Goal: Use online tool/utility: Utilize a website feature to perform a specific function

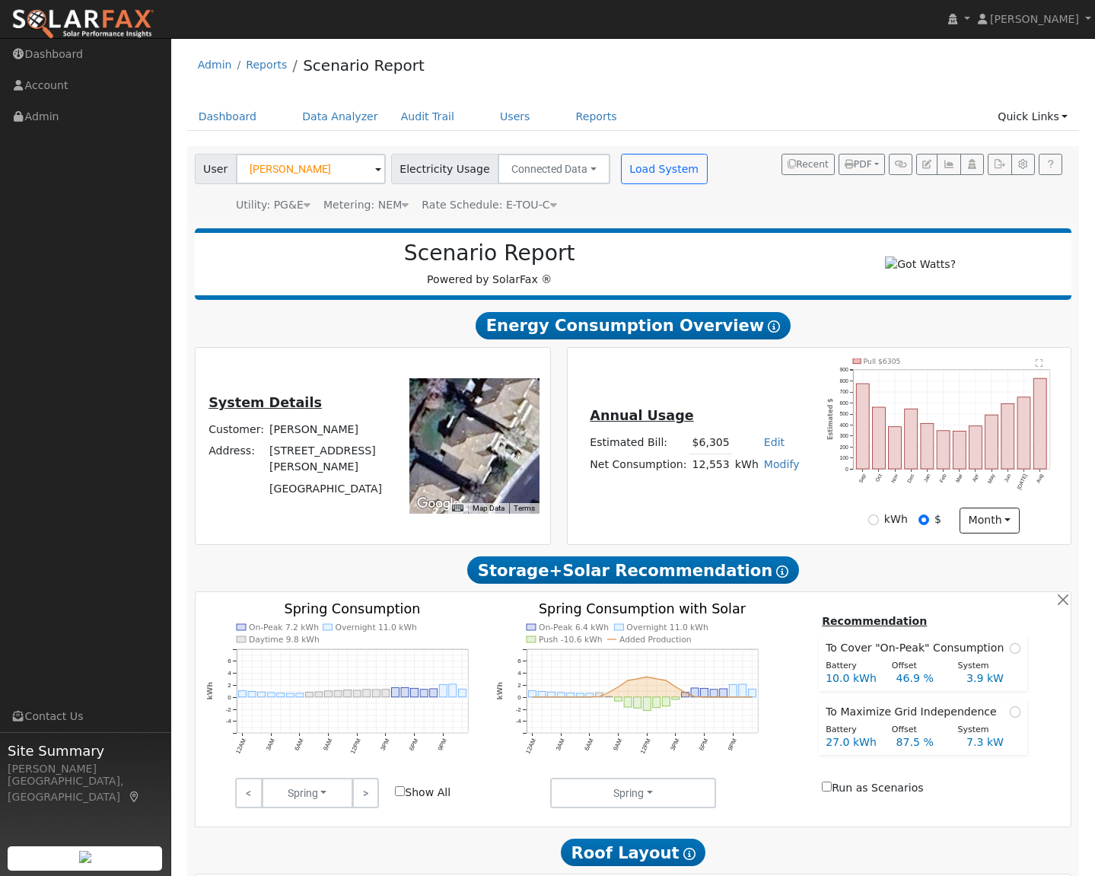
click at [776, 577] on icon at bounding box center [782, 571] width 12 height 12
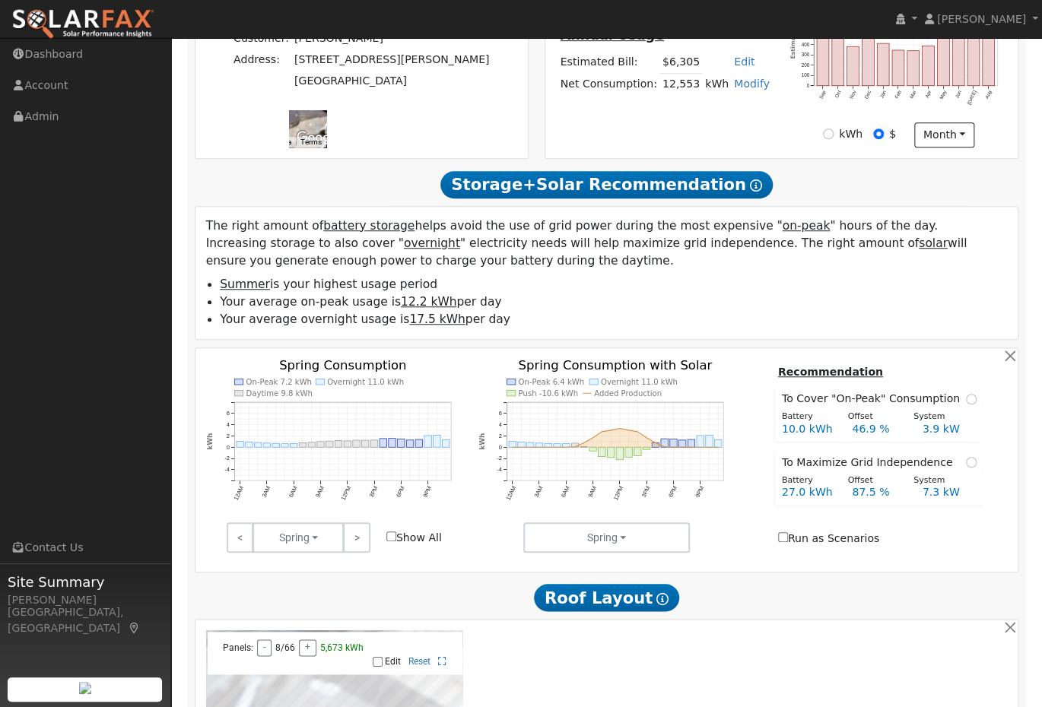
scroll to position [377, 0]
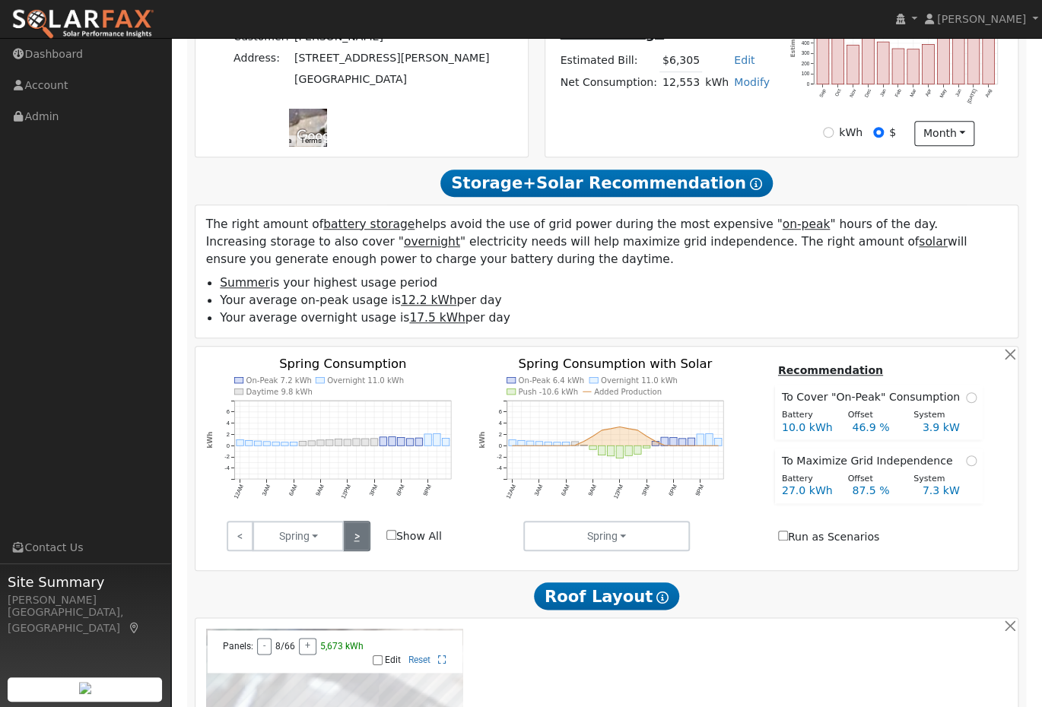
click at [359, 539] on link ">" at bounding box center [356, 536] width 27 height 30
click at [366, 536] on link ">" at bounding box center [356, 536] width 27 height 30
click at [356, 546] on link ">" at bounding box center [356, 536] width 27 height 30
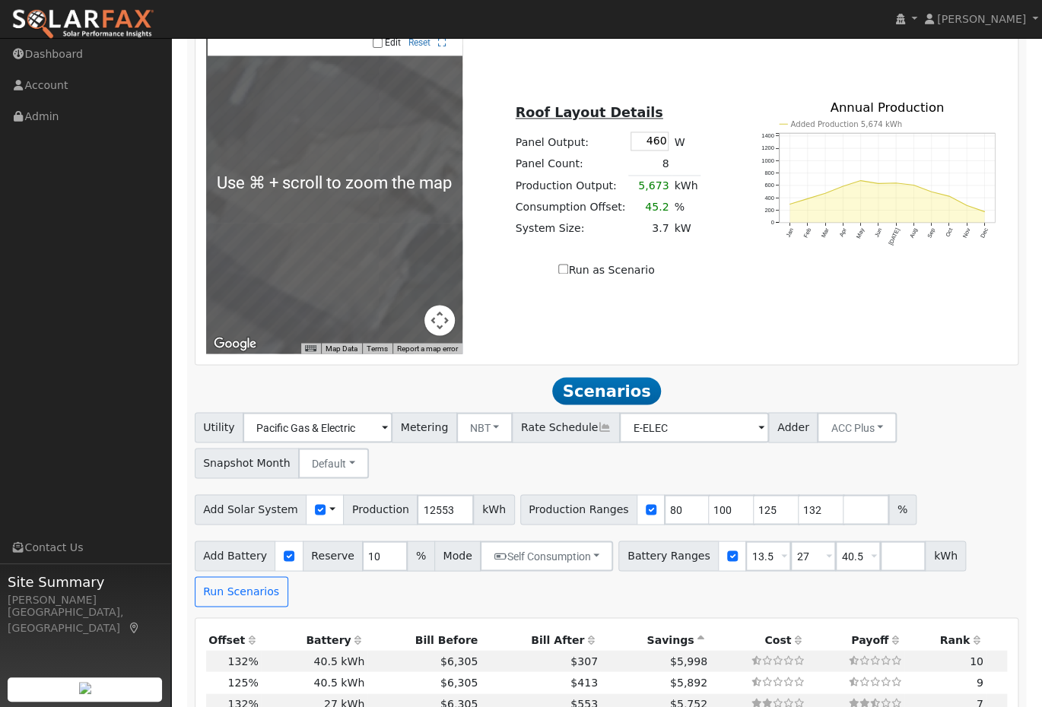
scroll to position [997, 0]
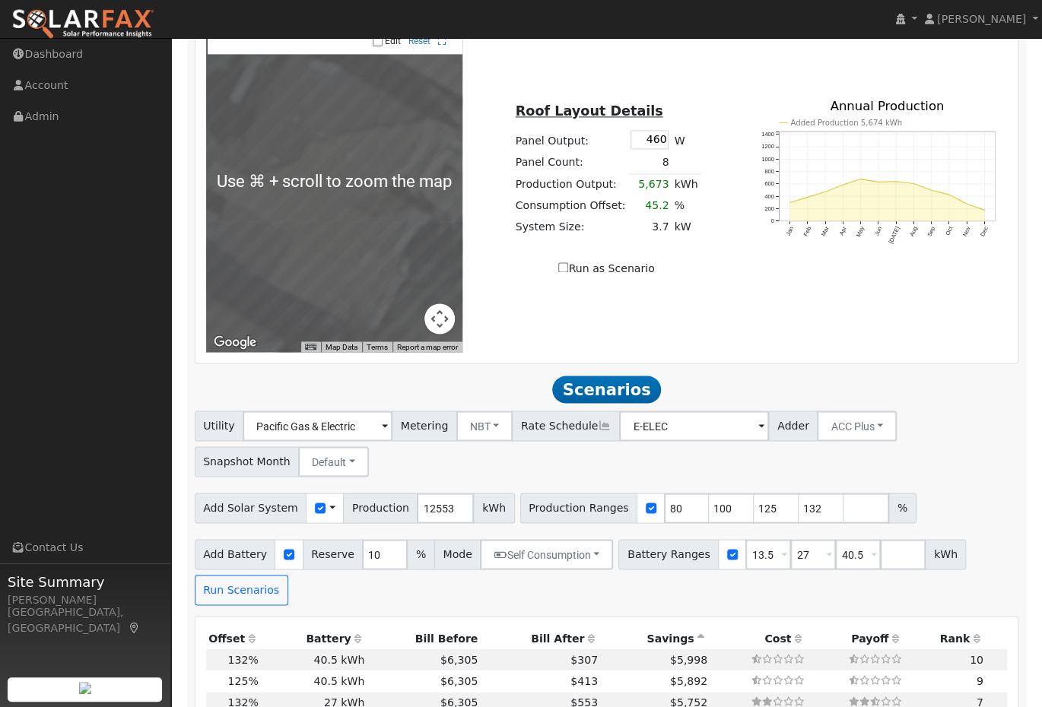
click at [598, 428] on icon at bounding box center [605, 425] width 14 height 11
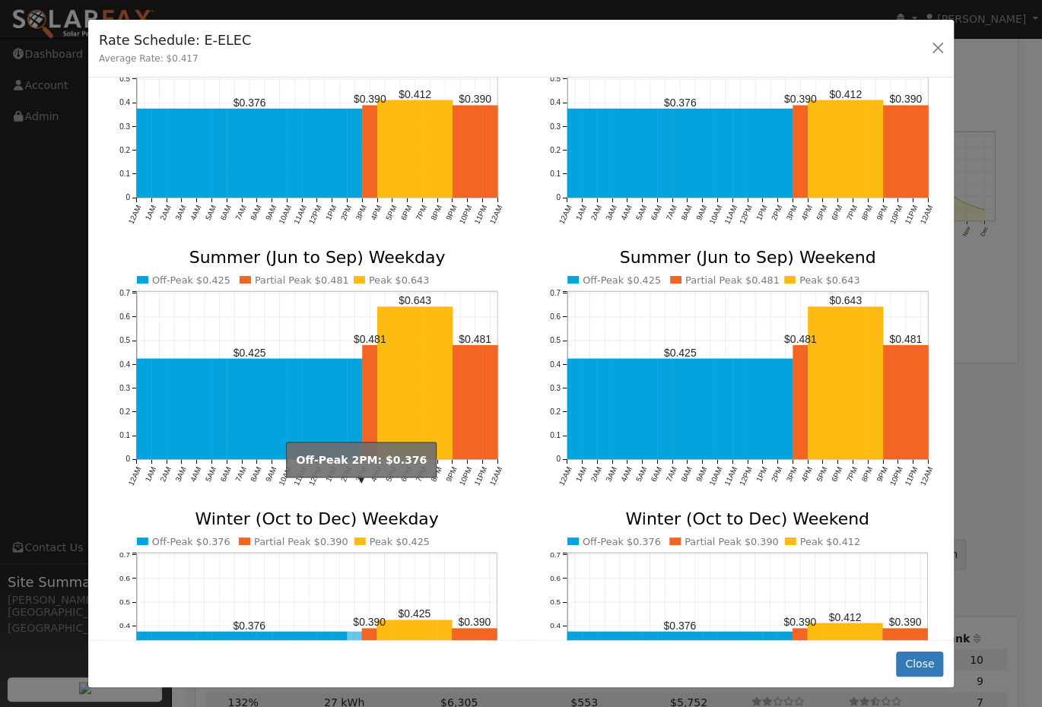
scroll to position [101, 0]
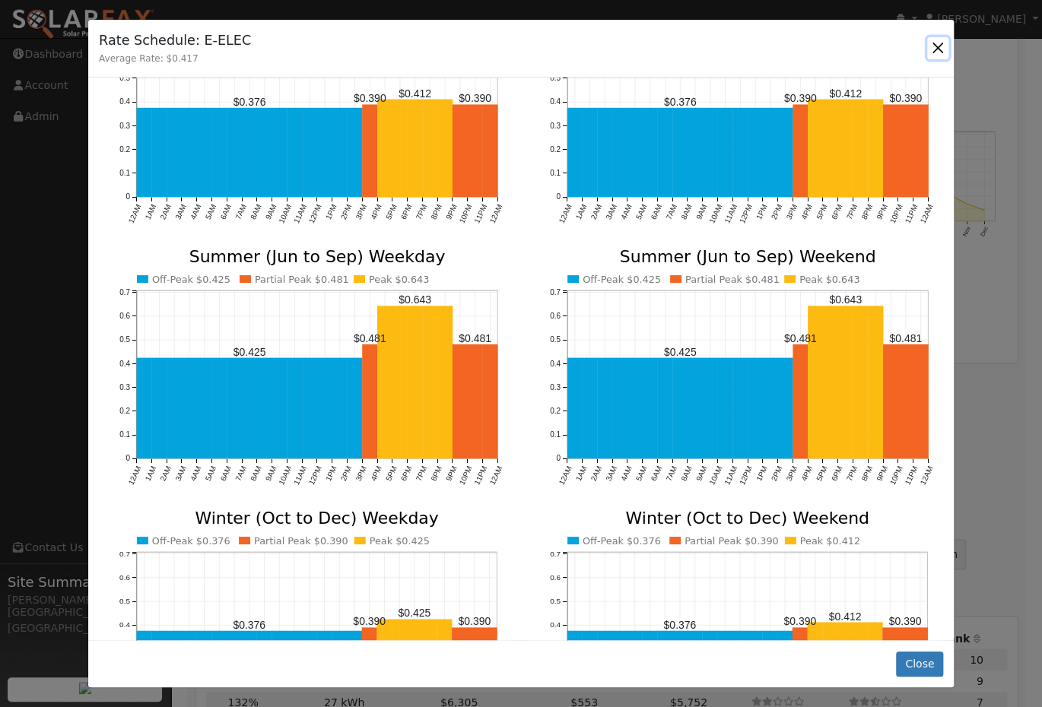
click at [934, 52] on button "button" at bounding box center [937, 47] width 21 height 21
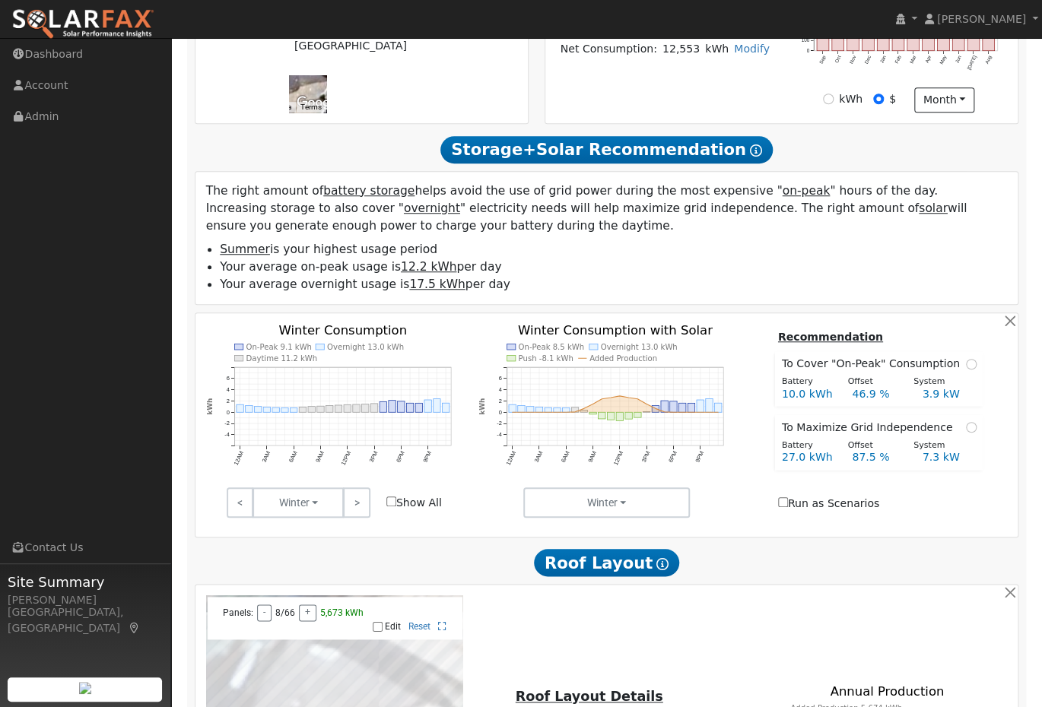
scroll to position [405, 0]
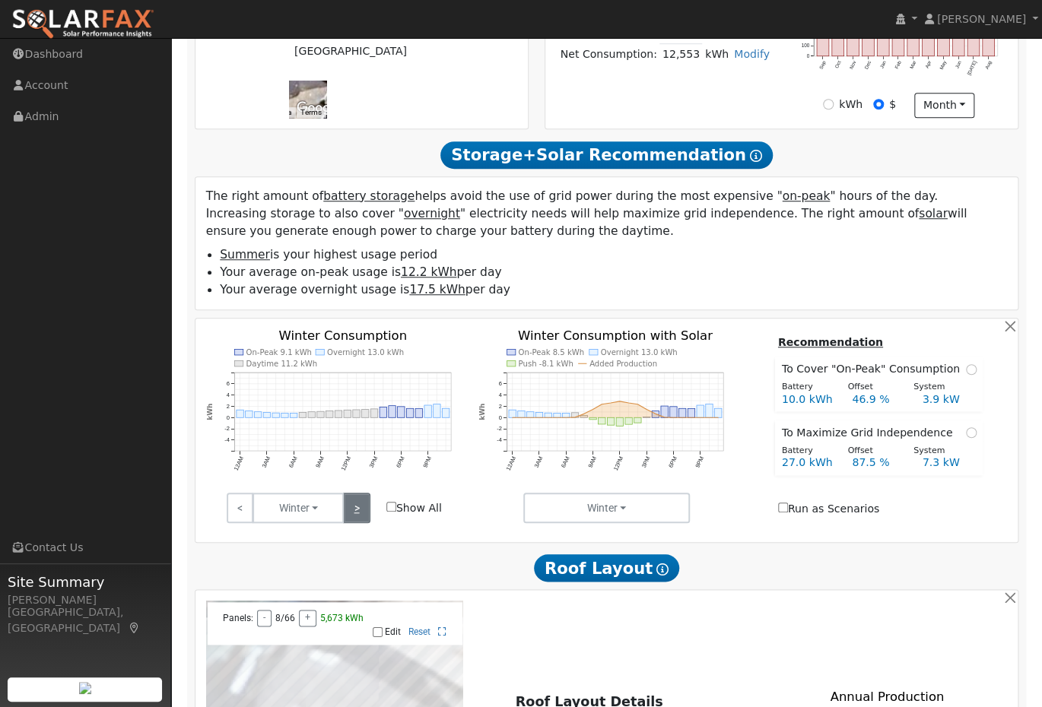
click at [361, 513] on link ">" at bounding box center [356, 508] width 27 height 30
click at [370, 356] on text "Overnight 17.5 kWh" at bounding box center [370, 352] width 77 height 8
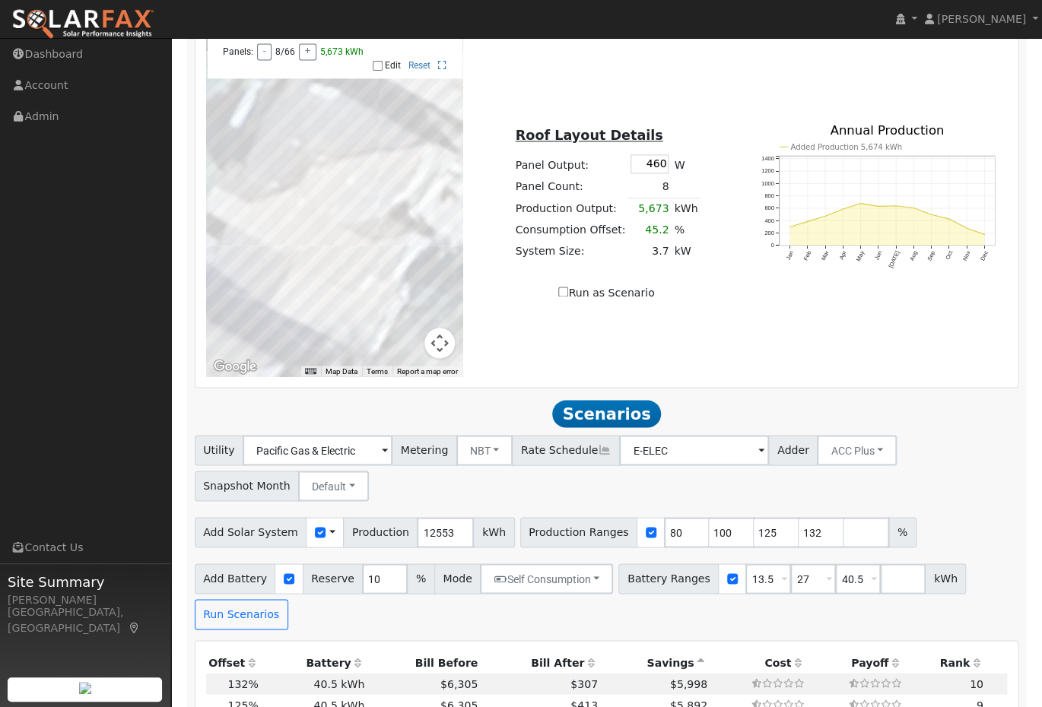
scroll to position [978, 0]
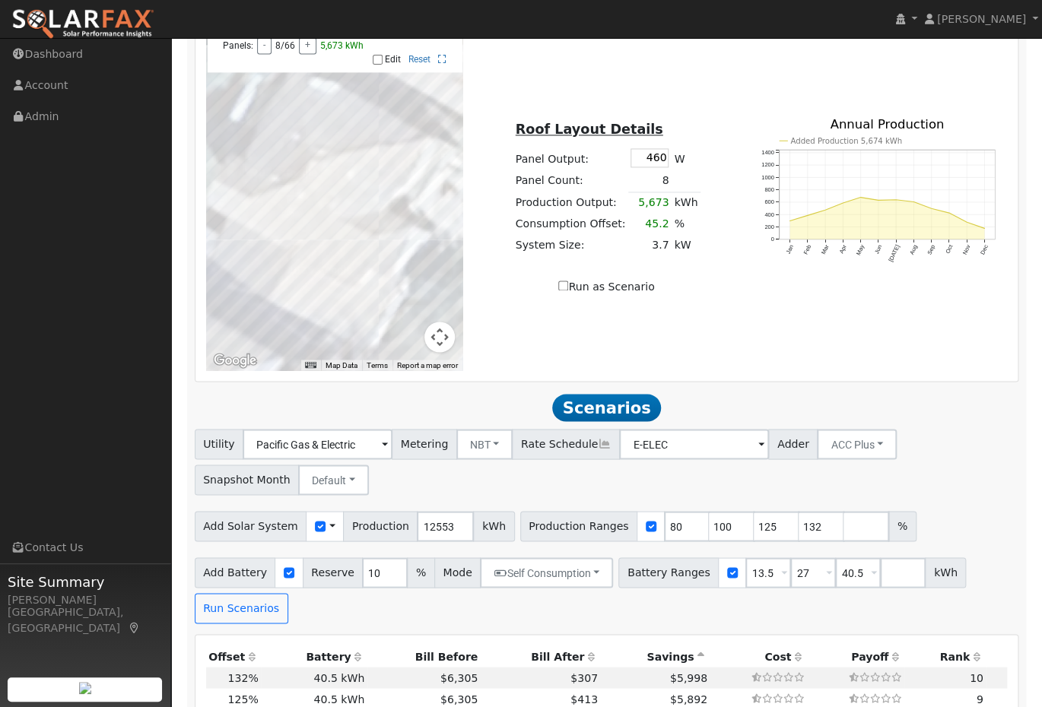
click at [598, 448] on icon at bounding box center [605, 443] width 14 height 11
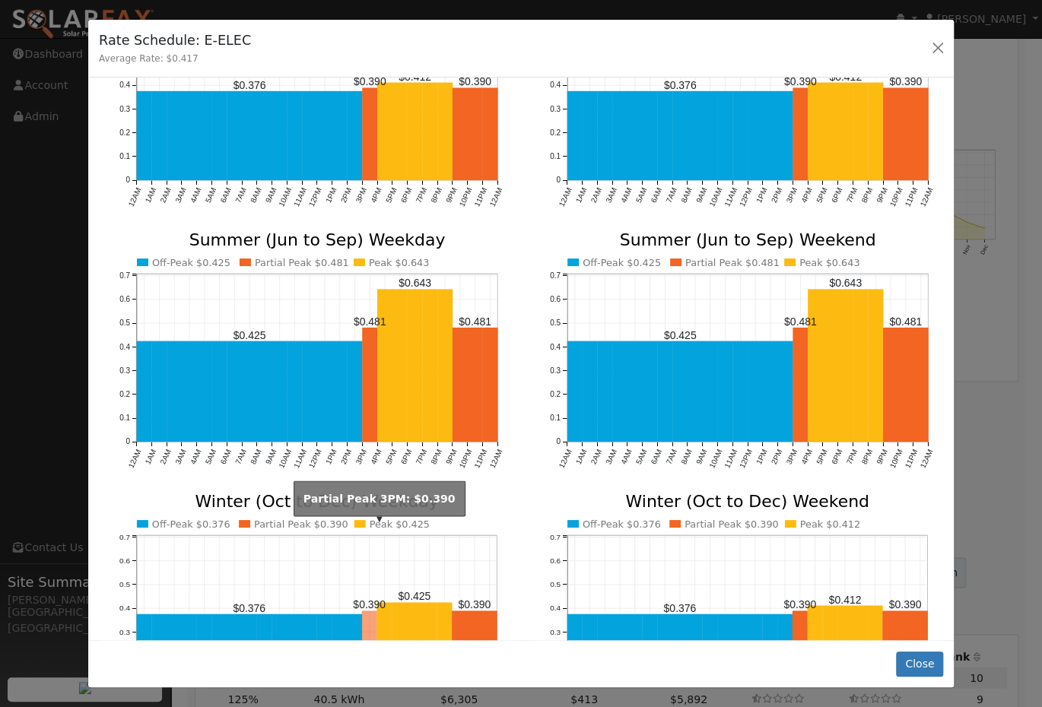
scroll to position [0, 0]
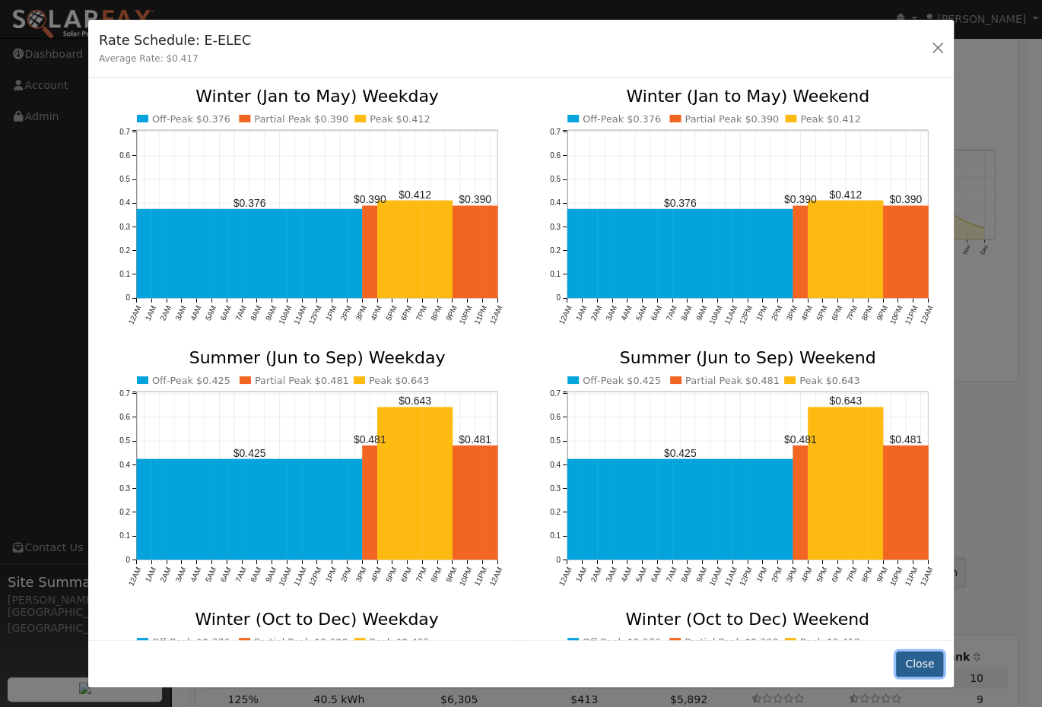
click at [920, 663] on button "Close" at bounding box center [919, 665] width 46 height 26
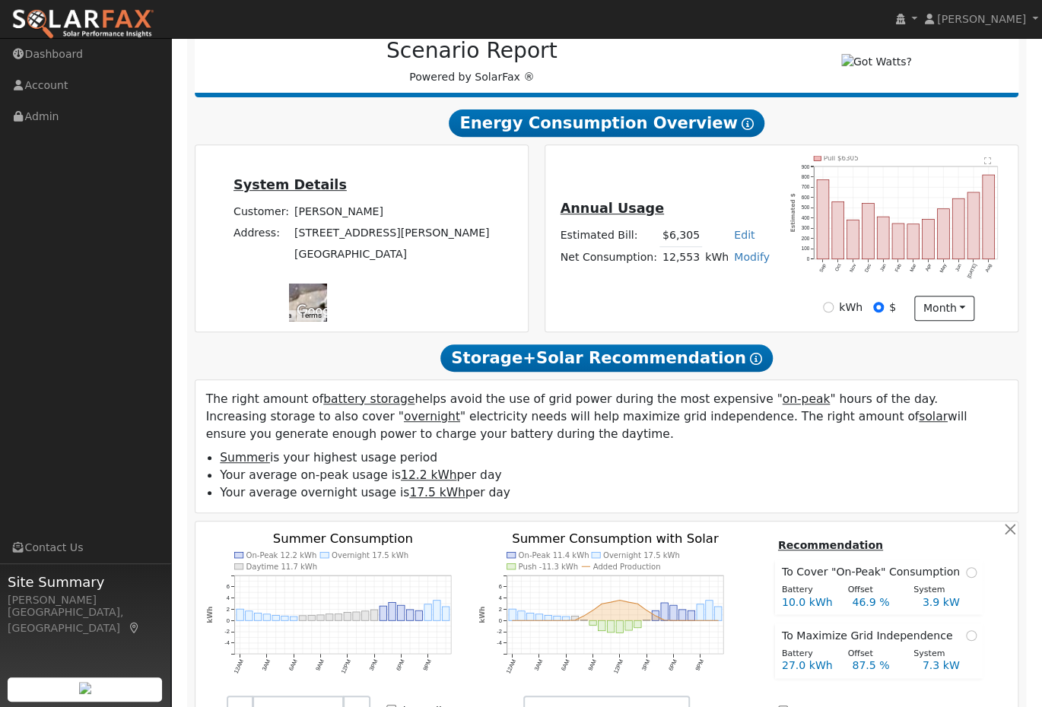
scroll to position [192, 0]
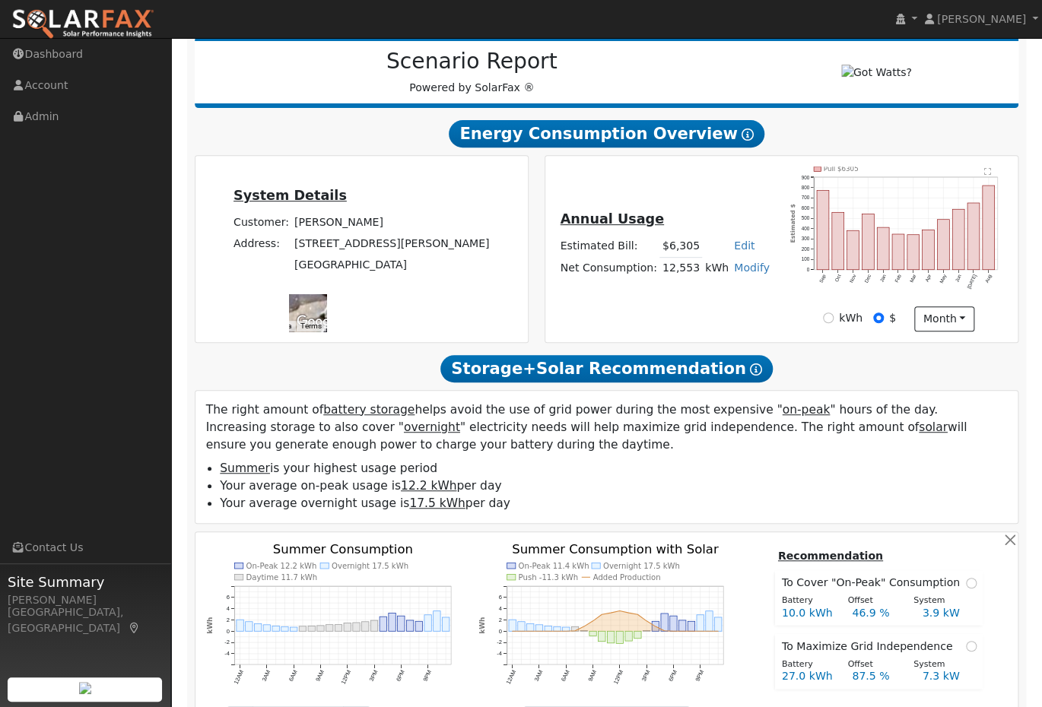
click at [985, 173] on text "" at bounding box center [987, 171] width 7 height 8
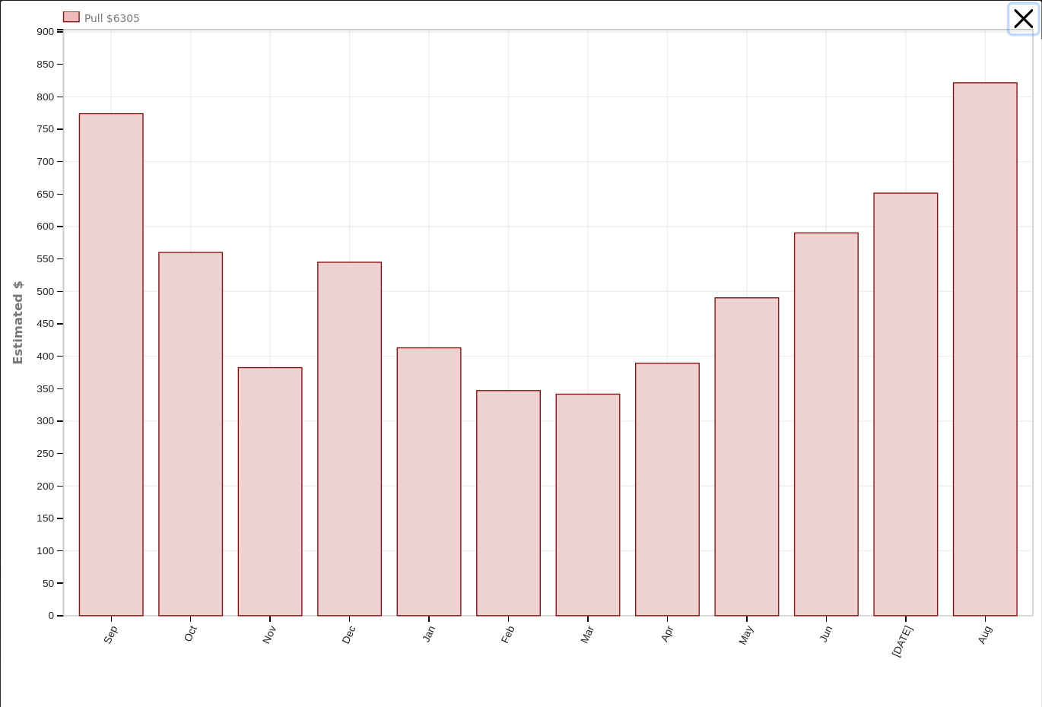
click at [1018, 24] on button "button" at bounding box center [1024, 19] width 29 height 29
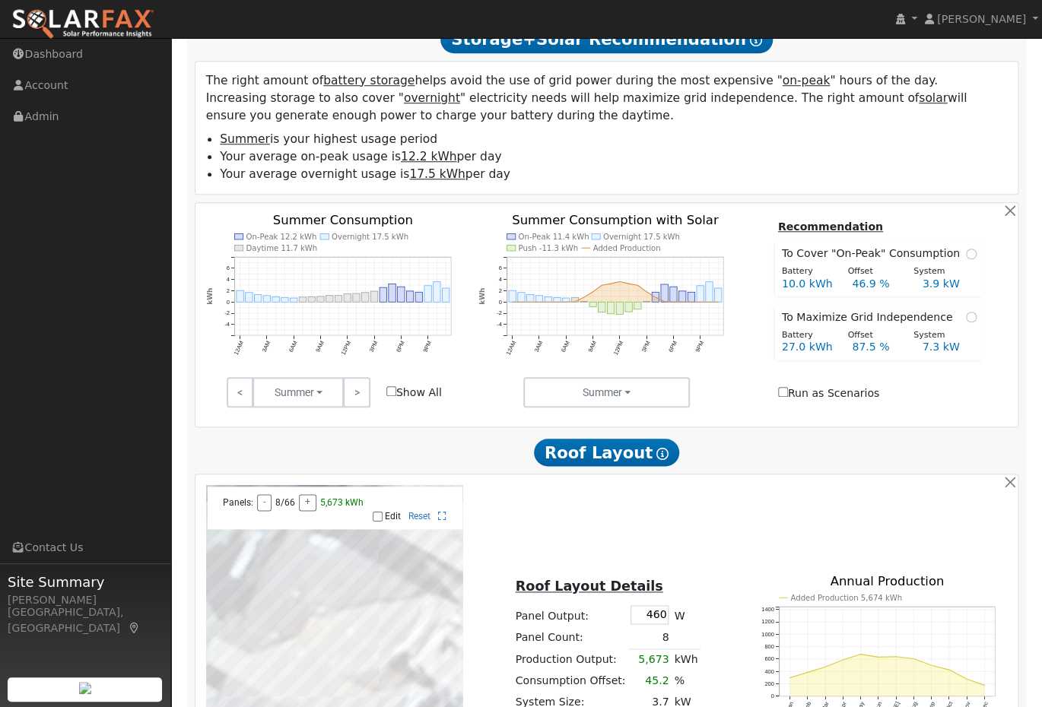
scroll to position [522, 0]
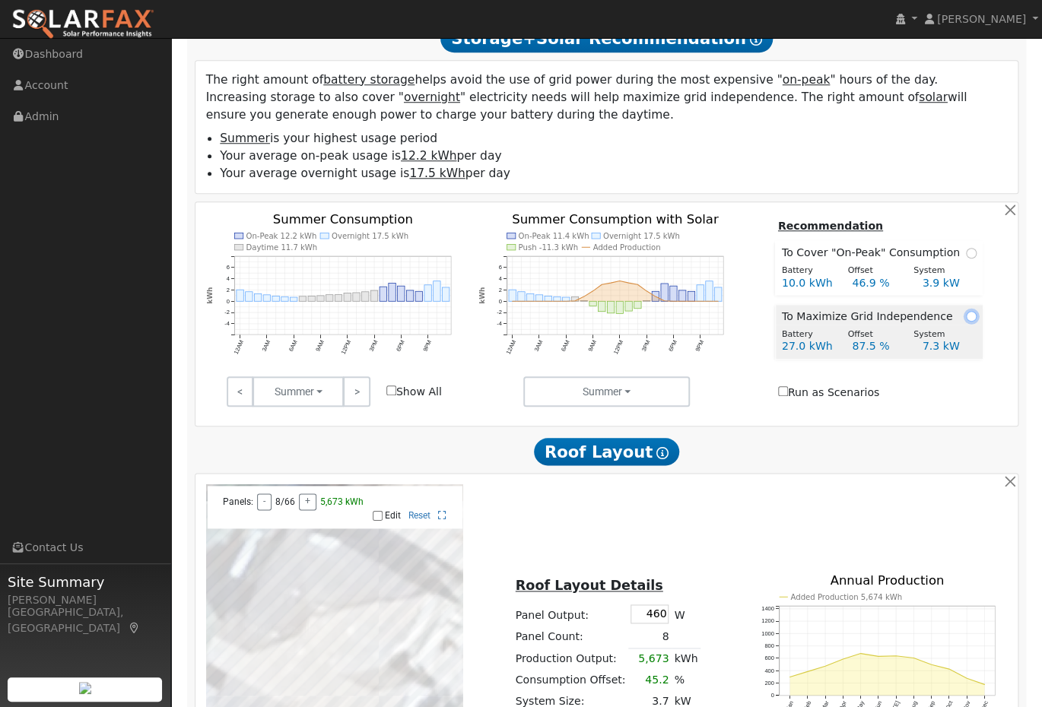
click at [966, 317] on input "radio" at bounding box center [971, 316] width 11 height 11
radio input "true"
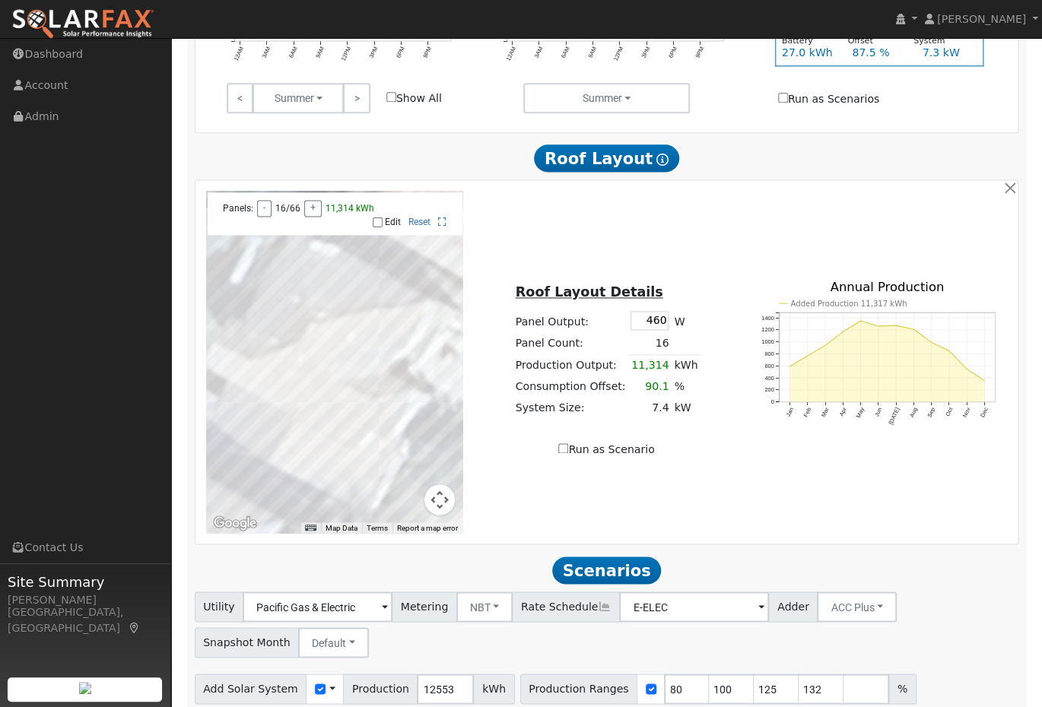
scroll to position [817, 0]
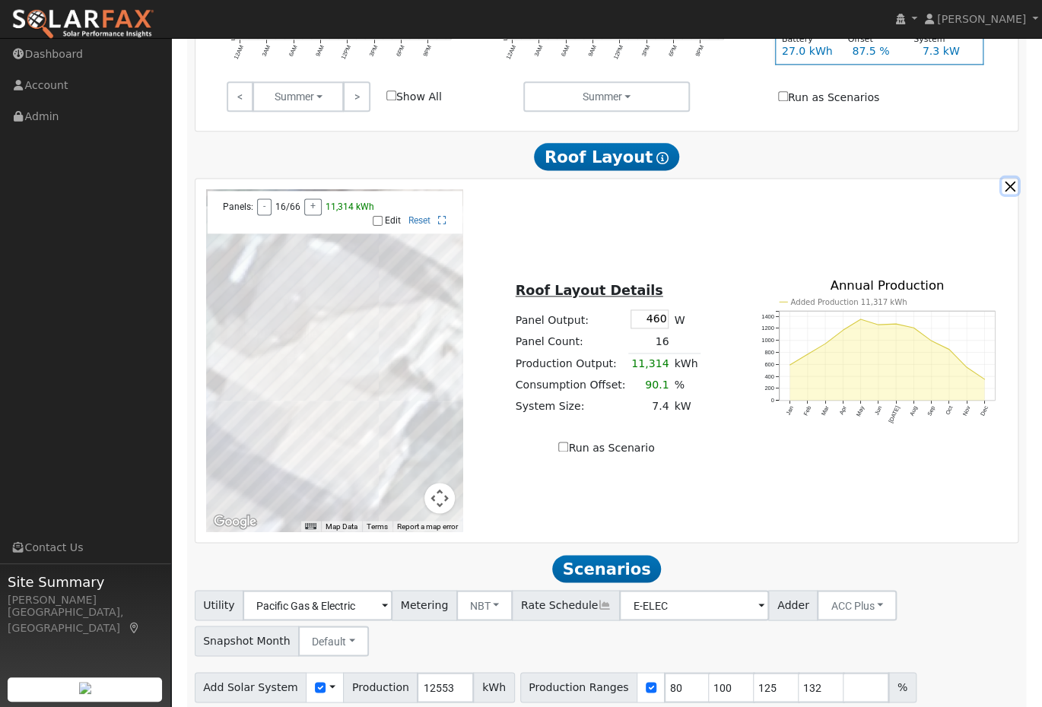
click at [1008, 188] on button "button" at bounding box center [1010, 186] width 16 height 16
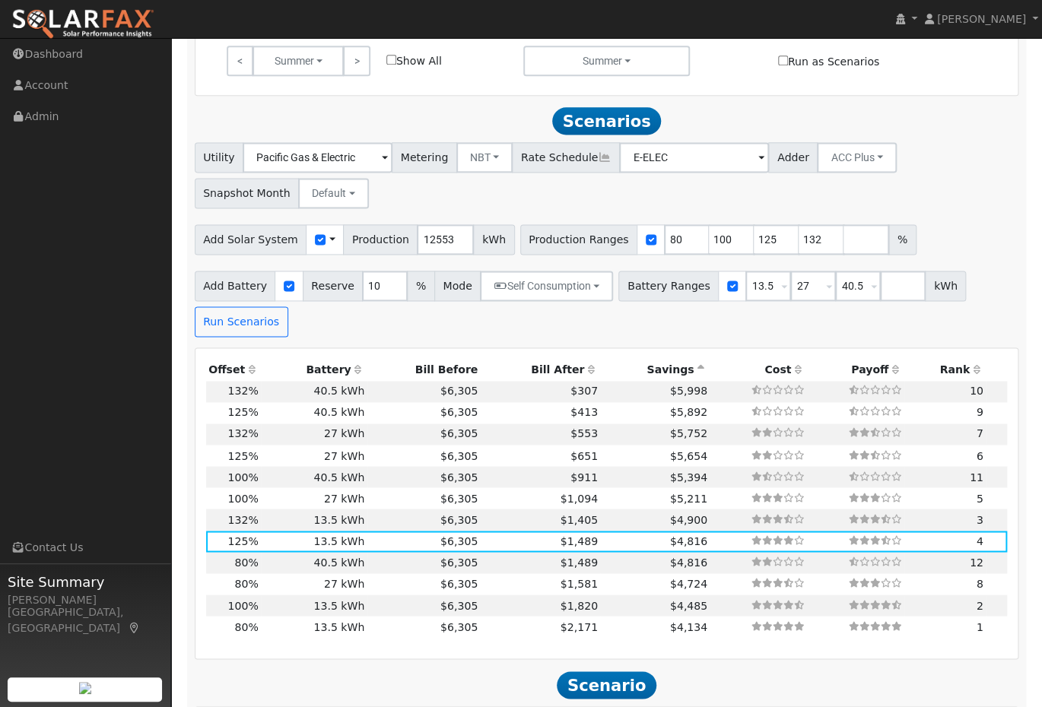
scroll to position [863, 0]
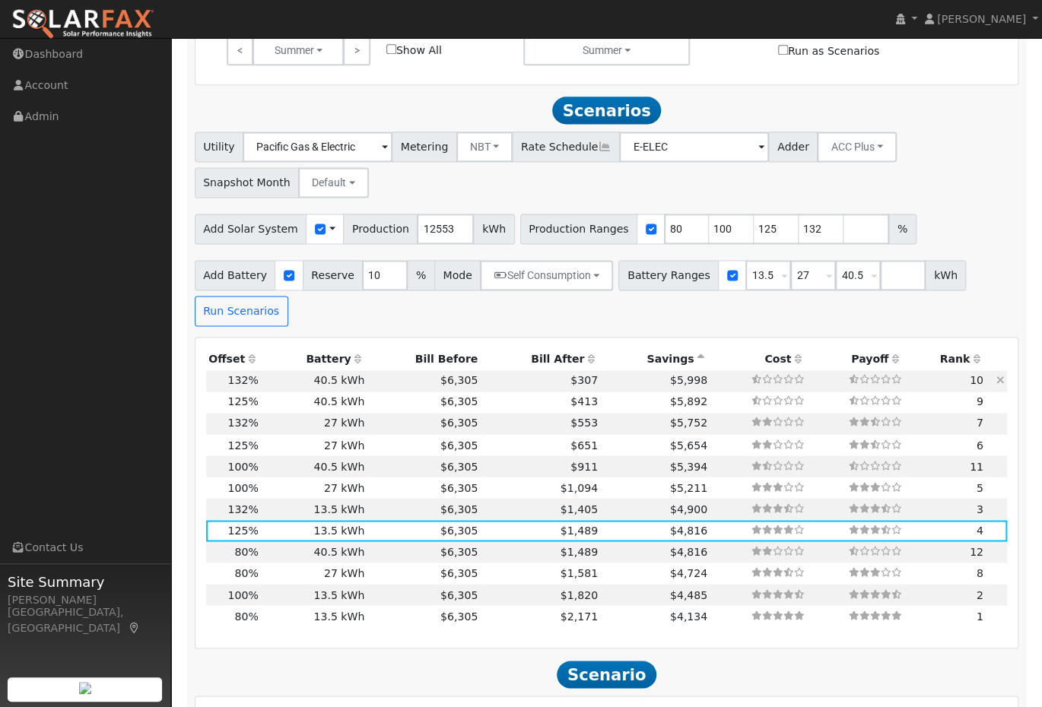
click at [1003, 383] on icon at bounding box center [1001, 380] width 8 height 11
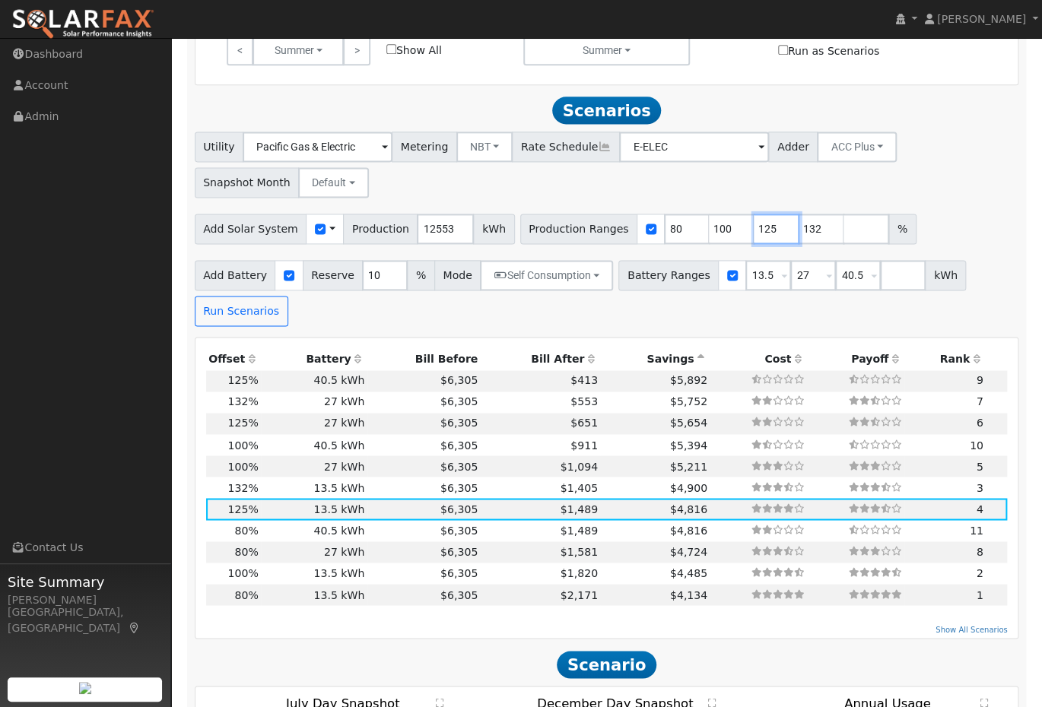
drag, startPoint x: 756, startPoint y: 234, endPoint x: 733, endPoint y: 234, distance: 22.8
click at [754, 234] on input "125" at bounding box center [777, 229] width 46 height 30
type input "125"
click at [404, 326] on div "Add Battery Reserve 10 % Mode Self Consumption Self Consumption Peak Savings AC…" at bounding box center [607, 291] width 830 height 72
type input "150"
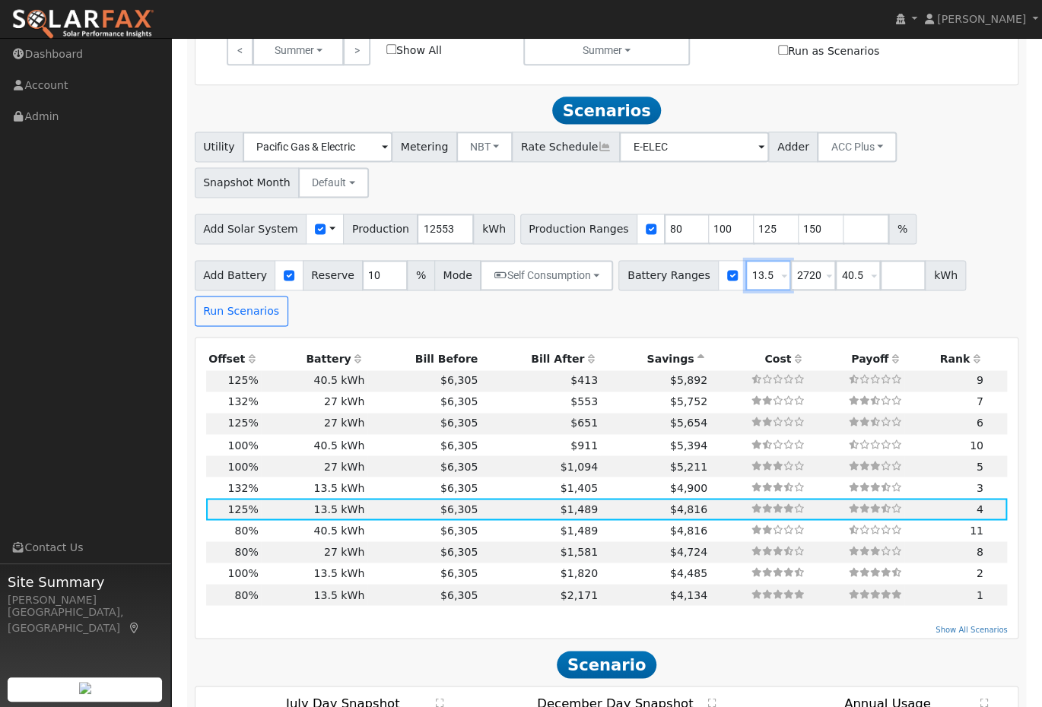
type input "2720"
type input "13.510"
type input "40.5"
type input "2720"
type input "13.510"
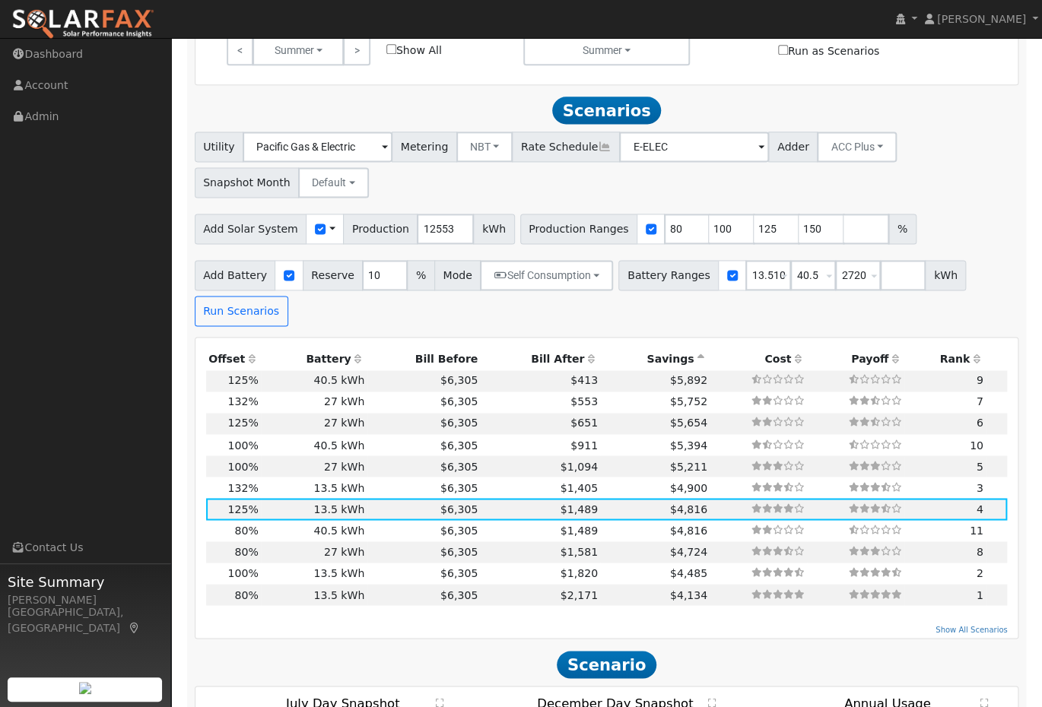
click at [658, 326] on div "Add Battery Reserve 10 % Mode Self Consumption Self Consumption Peak Savings AC…" at bounding box center [607, 291] width 830 height 72
click at [334, 383] on td "40.5 kWh" at bounding box center [314, 380] width 106 height 21
type input "$40,905"
type input "$22,000"
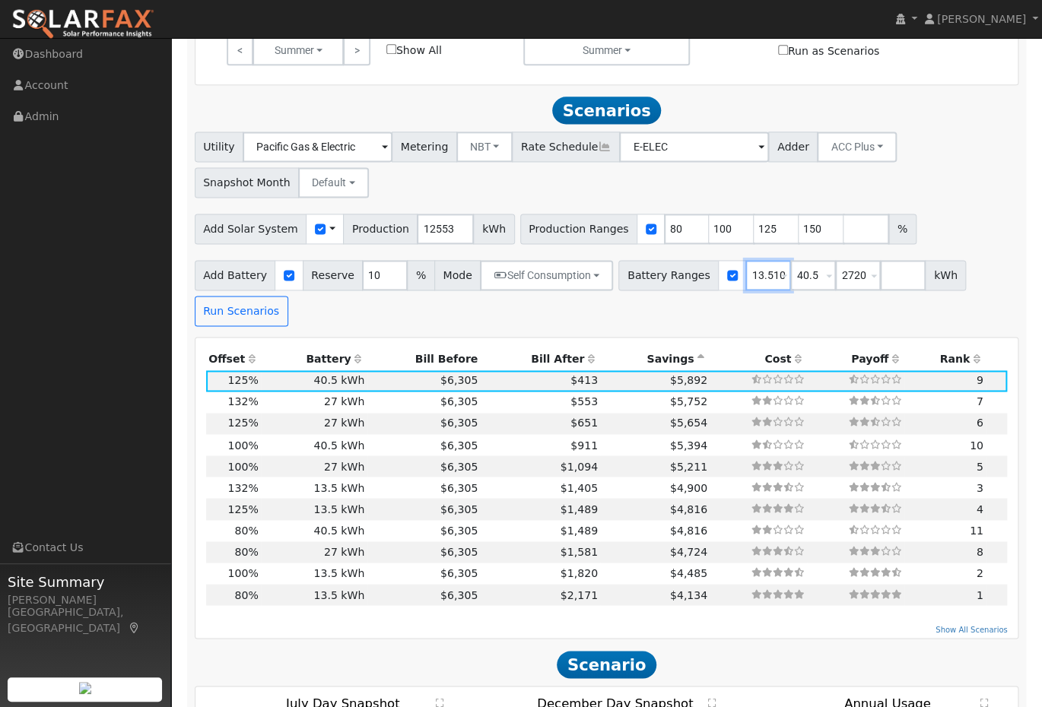
click at [746, 280] on input "13.510" at bounding box center [769, 275] width 46 height 30
drag, startPoint x: 734, startPoint y: 280, endPoint x: 794, endPoint y: 281, distance: 60.1
click at [794, 281] on div "Battery Ranges 13.510 Overrides Reserve % Mode None None Self Consumption Peak …" at bounding box center [792, 275] width 348 height 30
type input "13.5"
drag, startPoint x: 804, startPoint y: 281, endPoint x: 754, endPoint y: 281, distance: 50.2
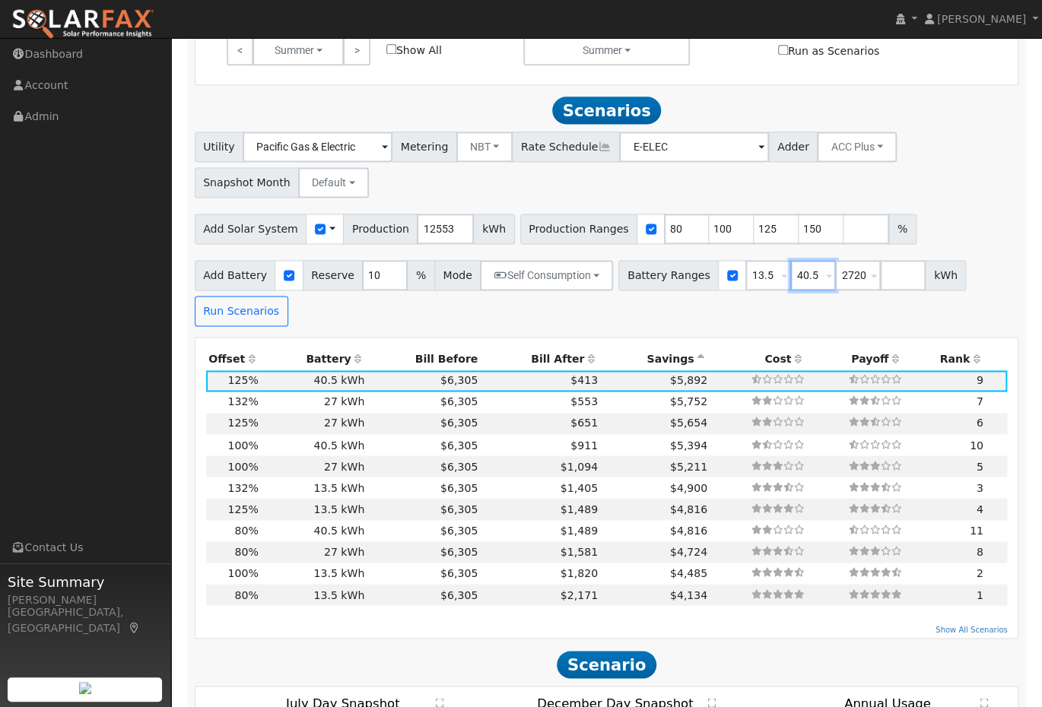
click at [754, 281] on div "Battery Ranges 13.5 Overrides Reserve % Mode None None Self Consumption Peak Sa…" at bounding box center [792, 275] width 348 height 30
type input "27"
drag, startPoint x: 851, startPoint y: 281, endPoint x: 797, endPoint y: 280, distance: 53.3
click at [797, 281] on div "Battery Ranges 13.5 Overrides Reserve % Mode None None Self Consumption Peak Sa…" at bounding box center [792, 275] width 348 height 30
drag, startPoint x: 802, startPoint y: 237, endPoint x: 768, endPoint y: 237, distance: 34.2
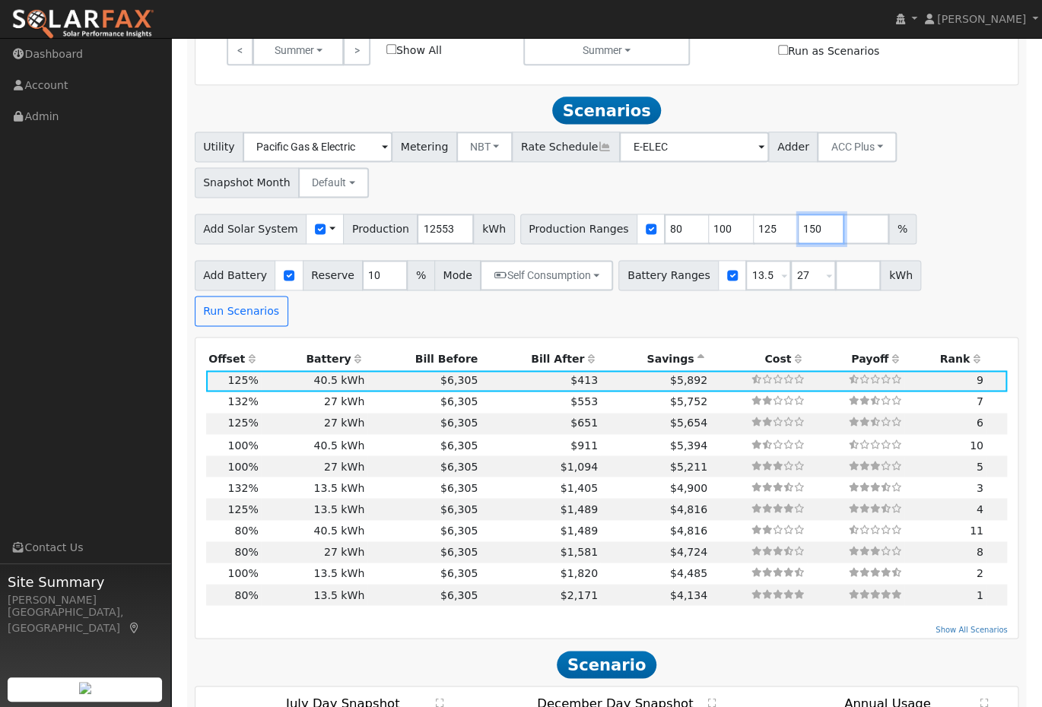
click at [769, 237] on div "Production Ranges 80 100 125 150 %" at bounding box center [718, 229] width 396 height 30
type input "132"
drag, startPoint x: 755, startPoint y: 234, endPoint x: 711, endPoint y: 234, distance: 44.9
click at [713, 234] on div "Production Ranges 80 100 125 132 %" at bounding box center [718, 229] width 396 height 30
type input "118"
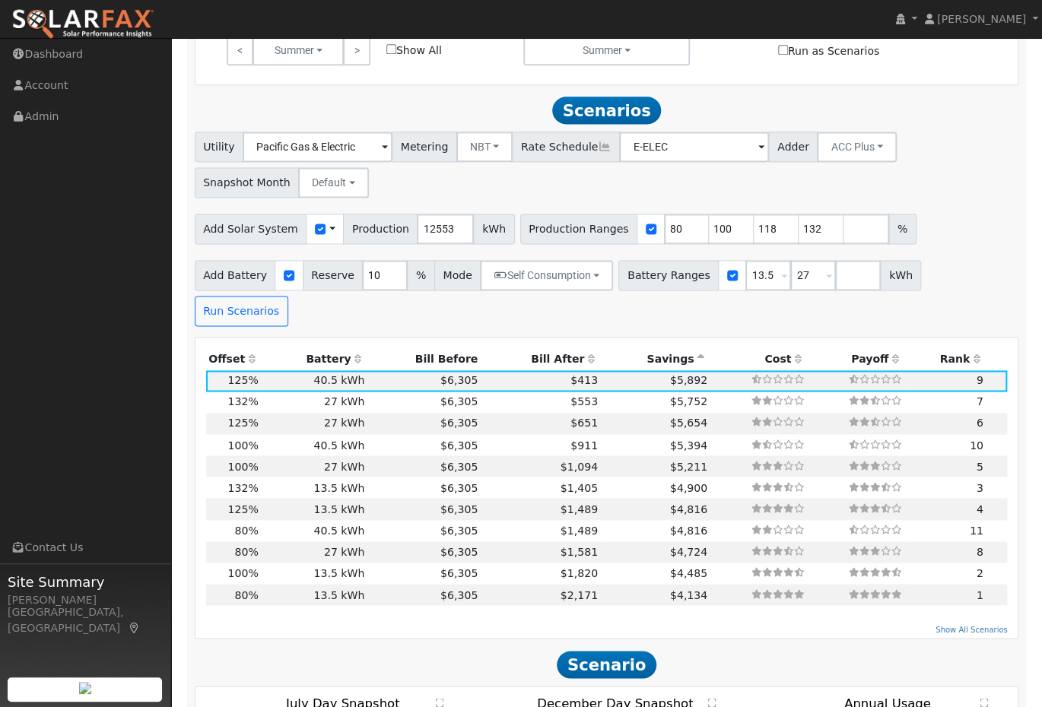
click at [641, 190] on div "Utility Pacific Gas & Electric Metering NBT NEM NBT Rate Schedule E-ELEC Adder …" at bounding box center [607, 162] width 830 height 72
drag, startPoint x: 803, startPoint y: 236, endPoint x: 763, endPoint y: 236, distance: 39.6
click at [763, 236] on div "Production Ranges 80 100 118 132 %" at bounding box center [718, 229] width 396 height 30
type input "127"
click at [975, 172] on div "Utility Pacific Gas & Electric Metering NBT NEM NBT Rate Schedule E-ELEC Adder …" at bounding box center [607, 162] width 830 height 72
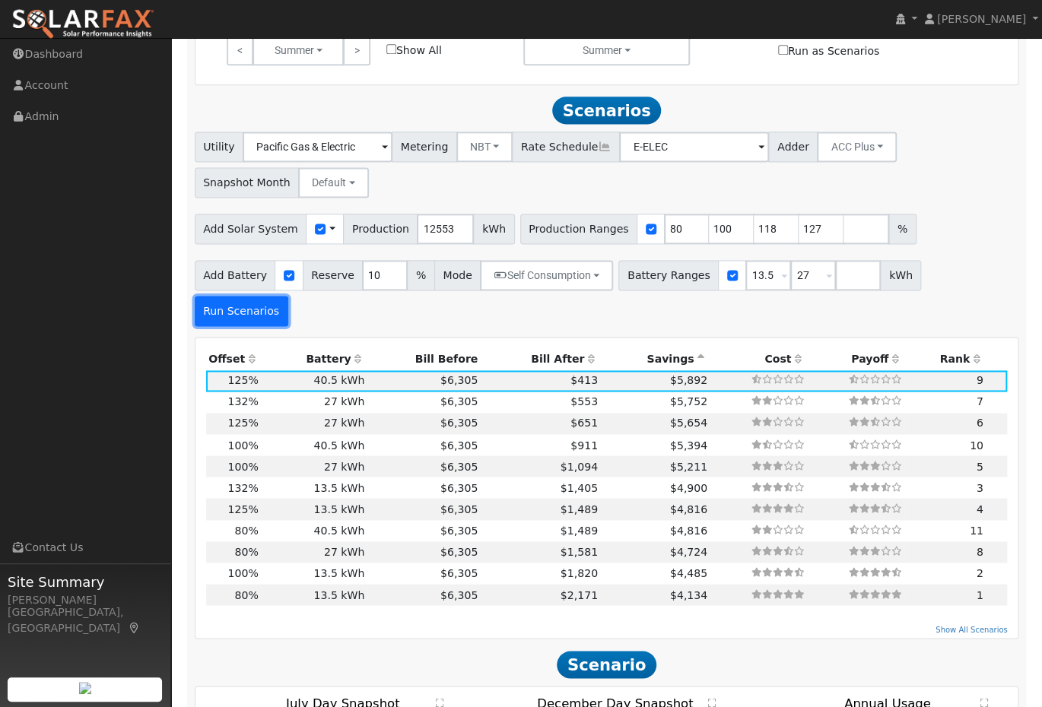
click at [288, 296] on button "Run Scenarios" at bounding box center [242, 311] width 94 height 30
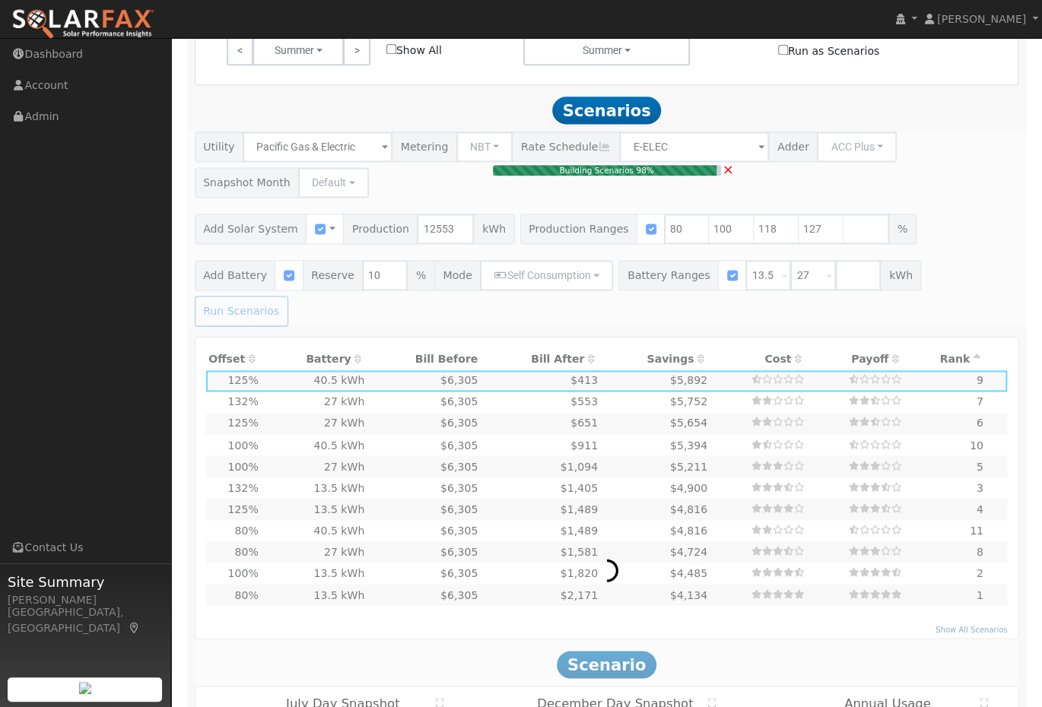
type input "$20,753"
type input "$13,635"
type input "$10,316"
type input "6.7"
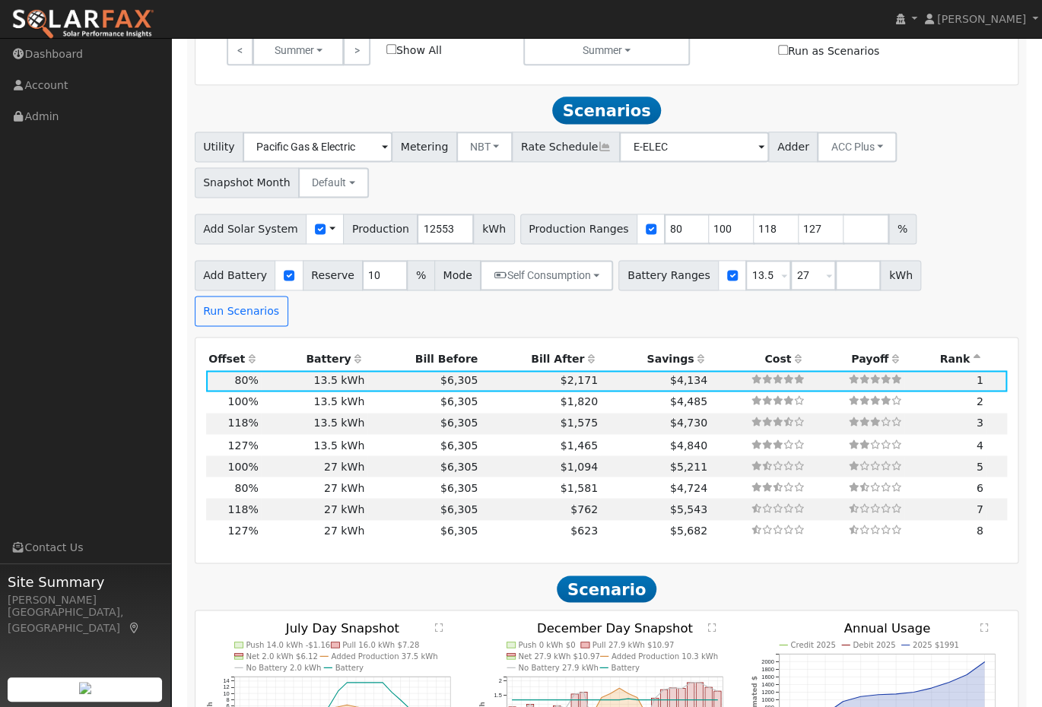
scroll to position [919, 0]
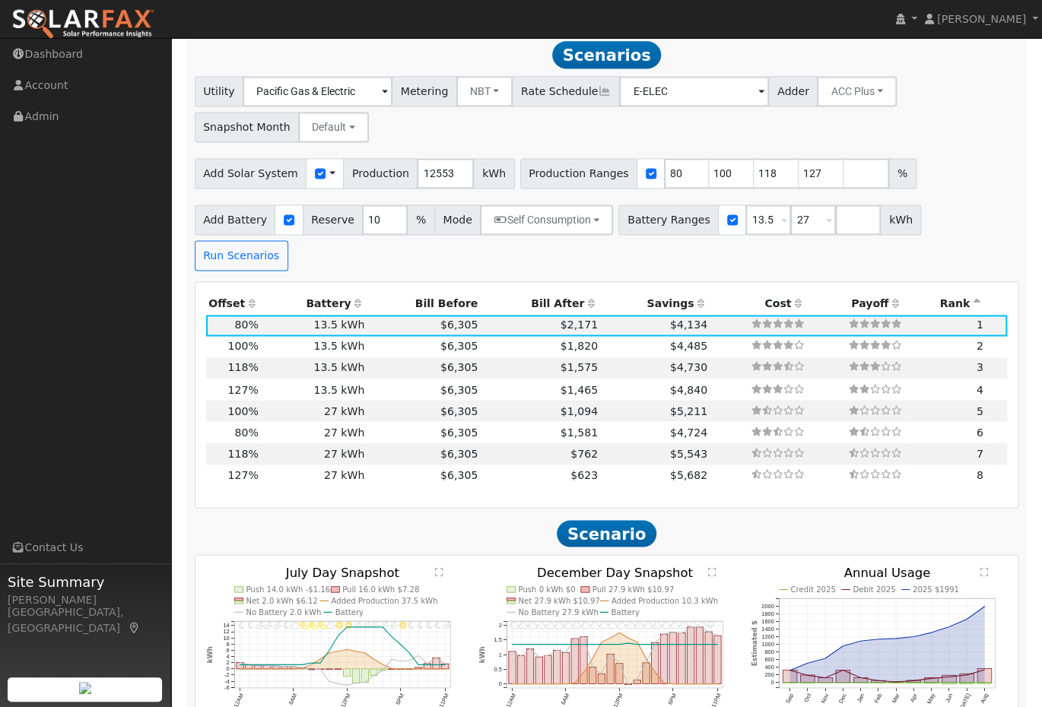
click at [694, 298] on icon at bounding box center [701, 303] width 14 height 11
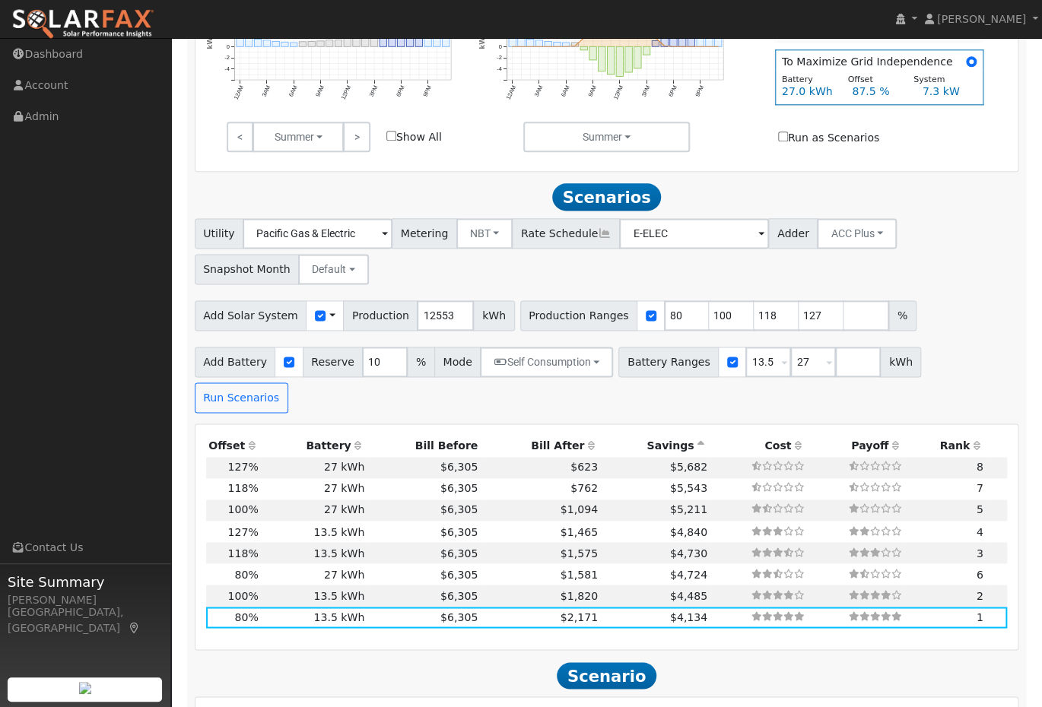
scroll to position [788, 0]
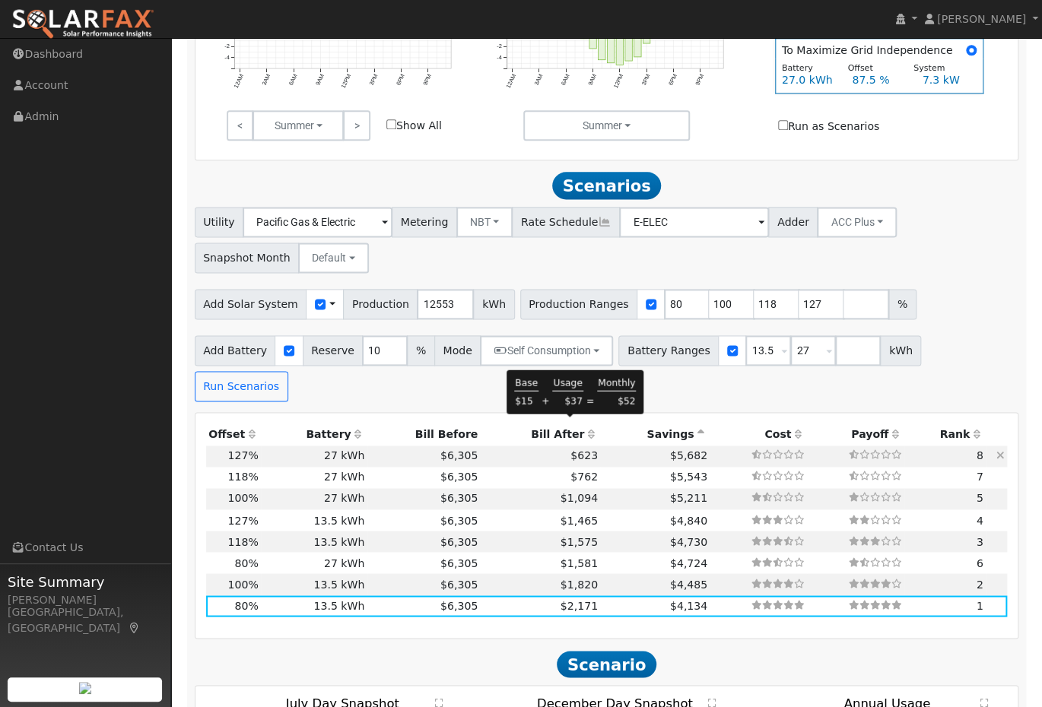
click at [571, 450] on span "$623" at bounding box center [584, 456] width 27 height 12
type input "$32,947"
type input "$27,270"
type input "$18,065"
type input "10.6"
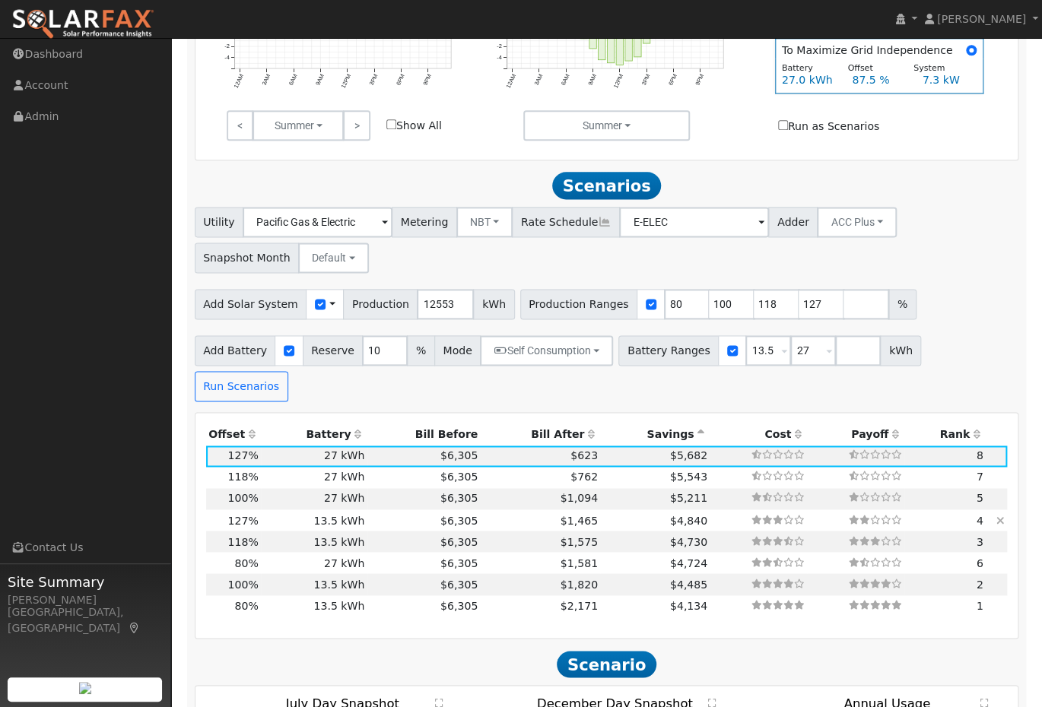
click at [383, 510] on td "$6,305" at bounding box center [423, 520] width 113 height 21
type input "$13,635"
type input "$13,975"
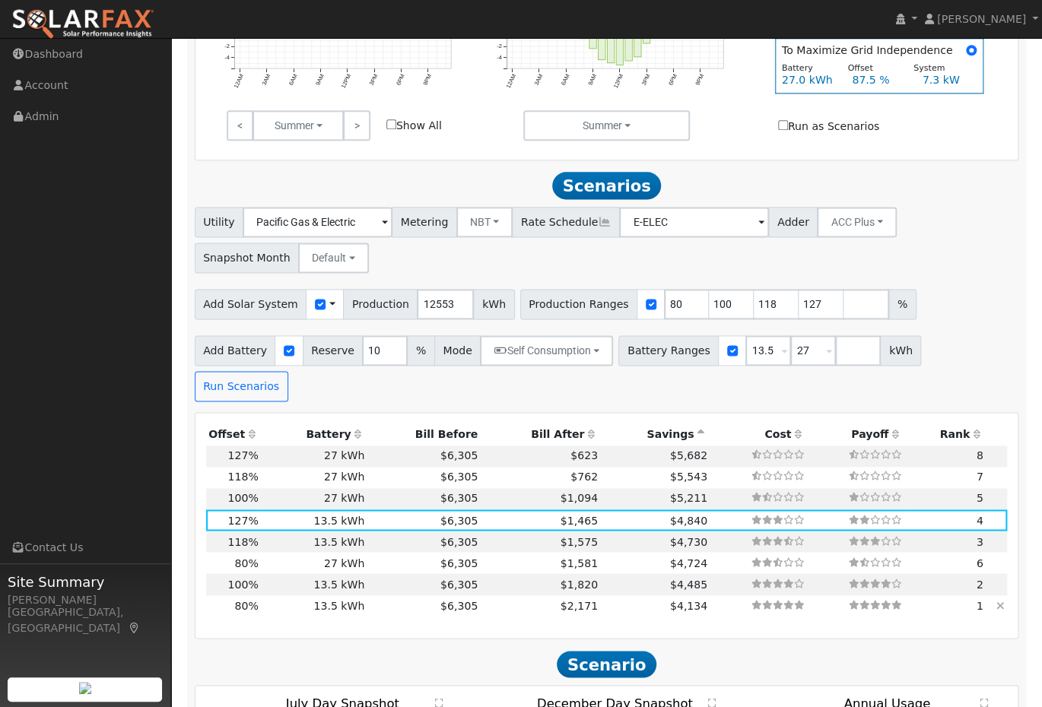
click at [1005, 596] on td at bounding box center [996, 606] width 21 height 21
click at [1004, 600] on icon at bounding box center [1001, 605] width 8 height 11
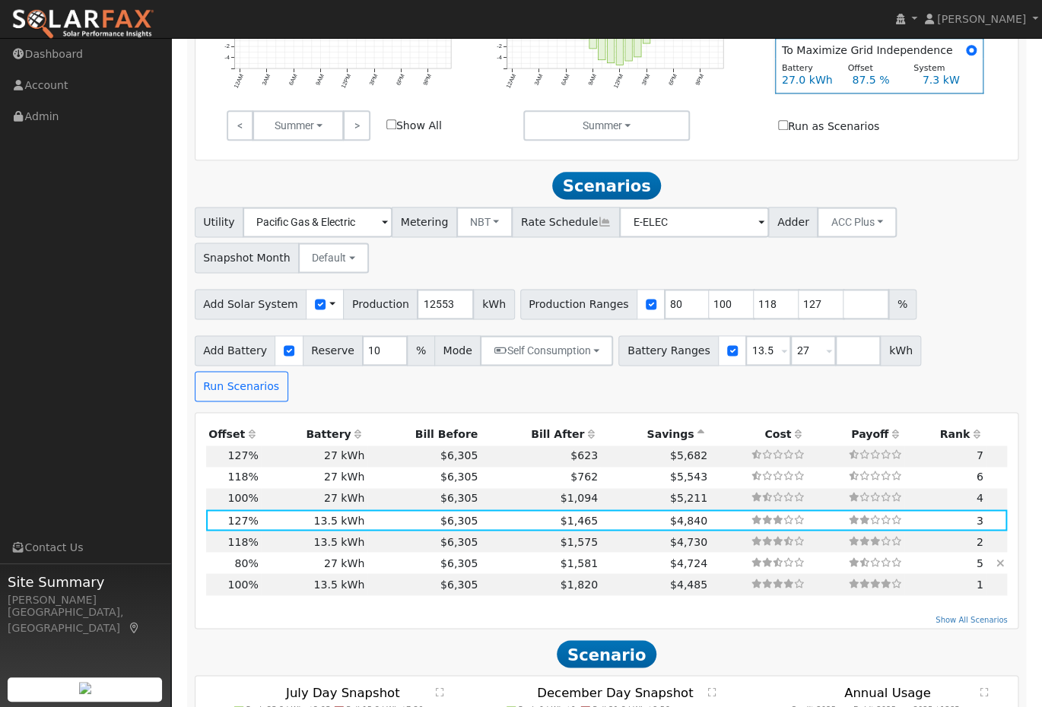
click at [1002, 558] on icon at bounding box center [1001, 563] width 8 height 11
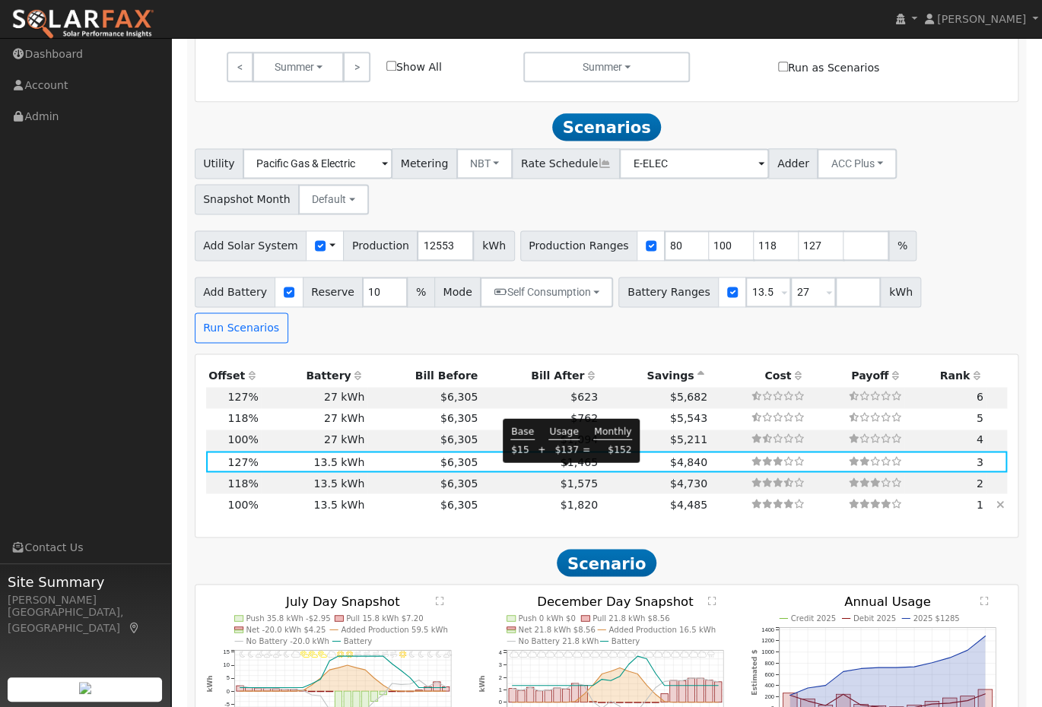
scroll to position [852, 0]
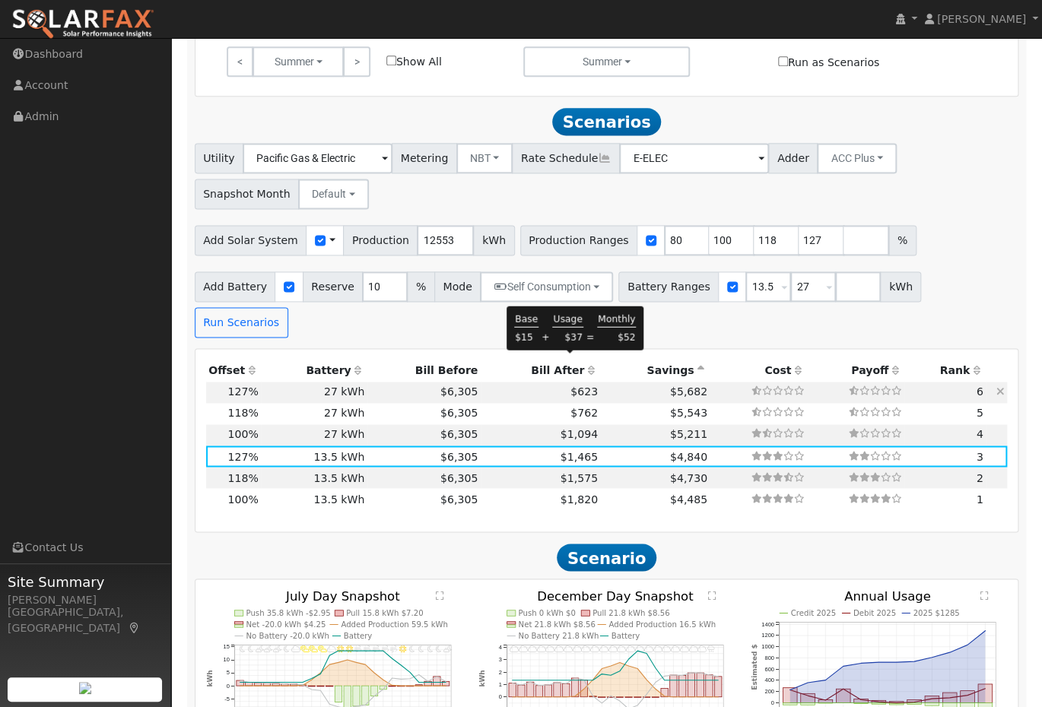
click at [579, 386] on span "$623" at bounding box center [584, 392] width 27 height 12
type input "$27,270"
type input "$18,065"
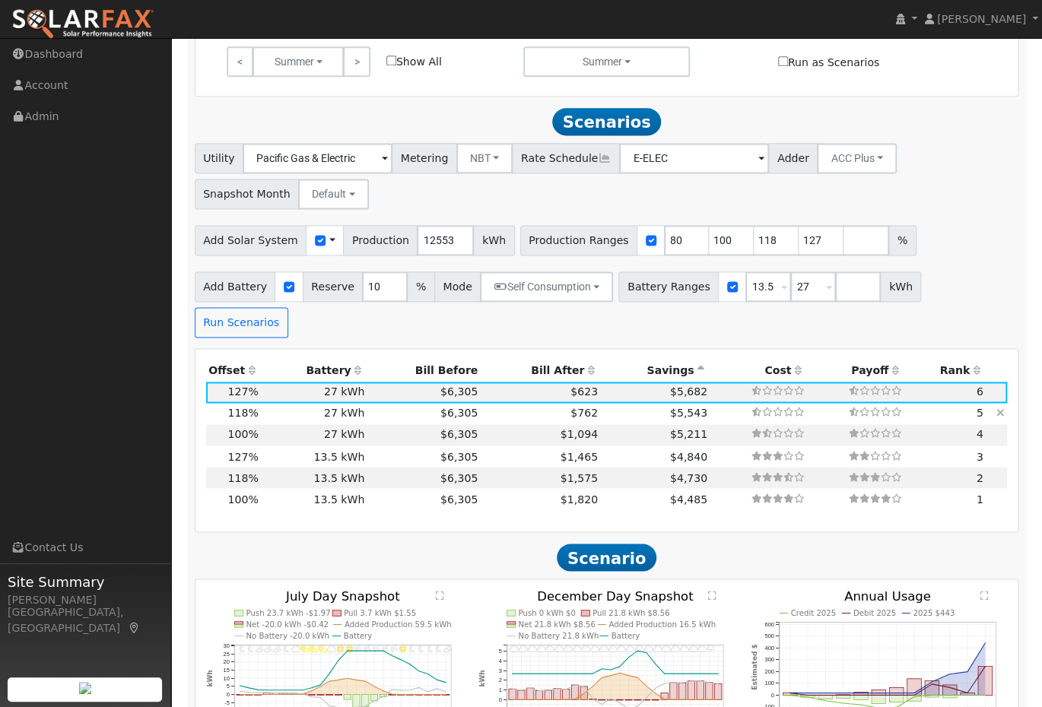
click at [600, 403] on td "$5,543" at bounding box center [655, 413] width 110 height 21
type input "$30,614"
type input "$17,365"
type input "9.9"
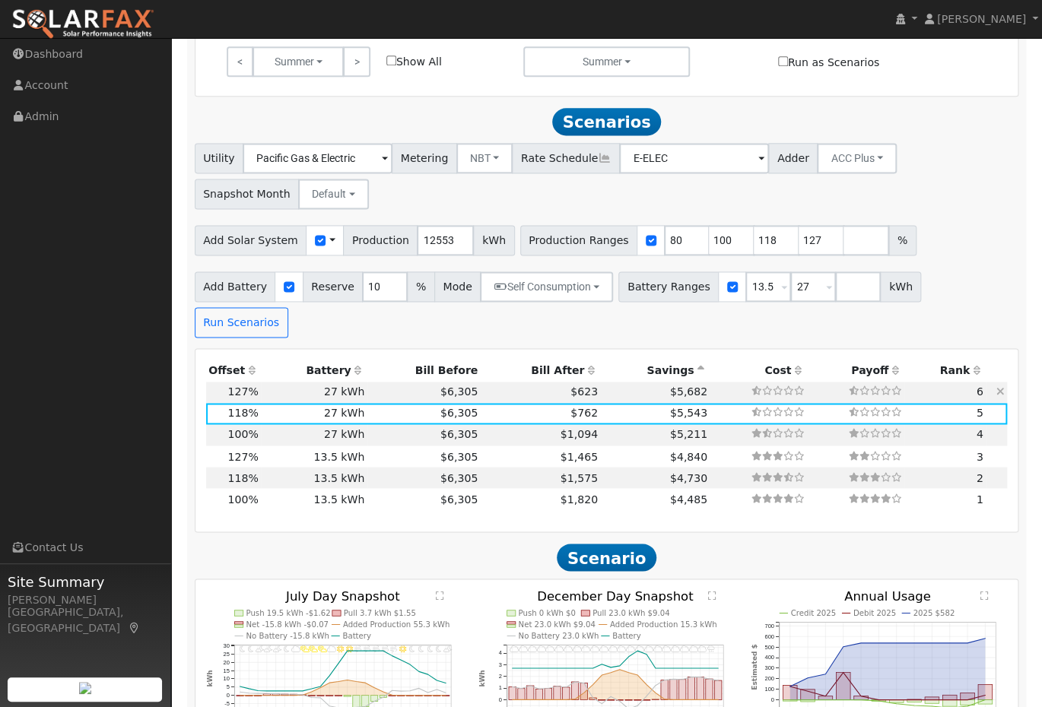
click at [600, 382] on td "$5,682" at bounding box center [655, 392] width 110 height 21
type input "$32,947"
type input "$18,065"
type input "10.6"
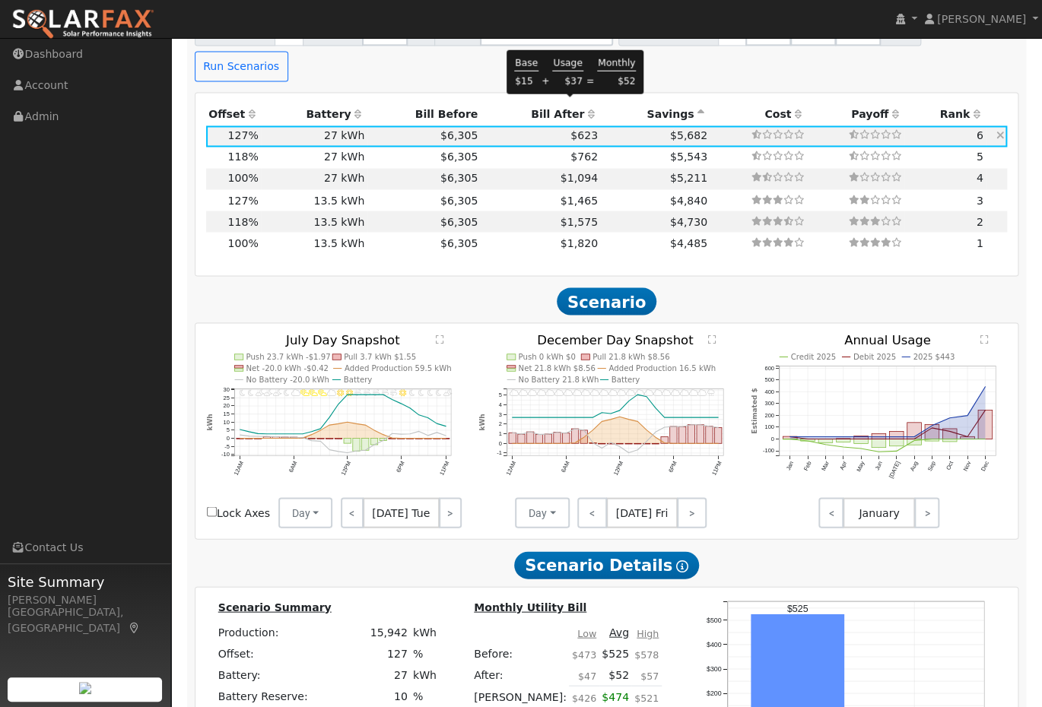
scroll to position [1115, 0]
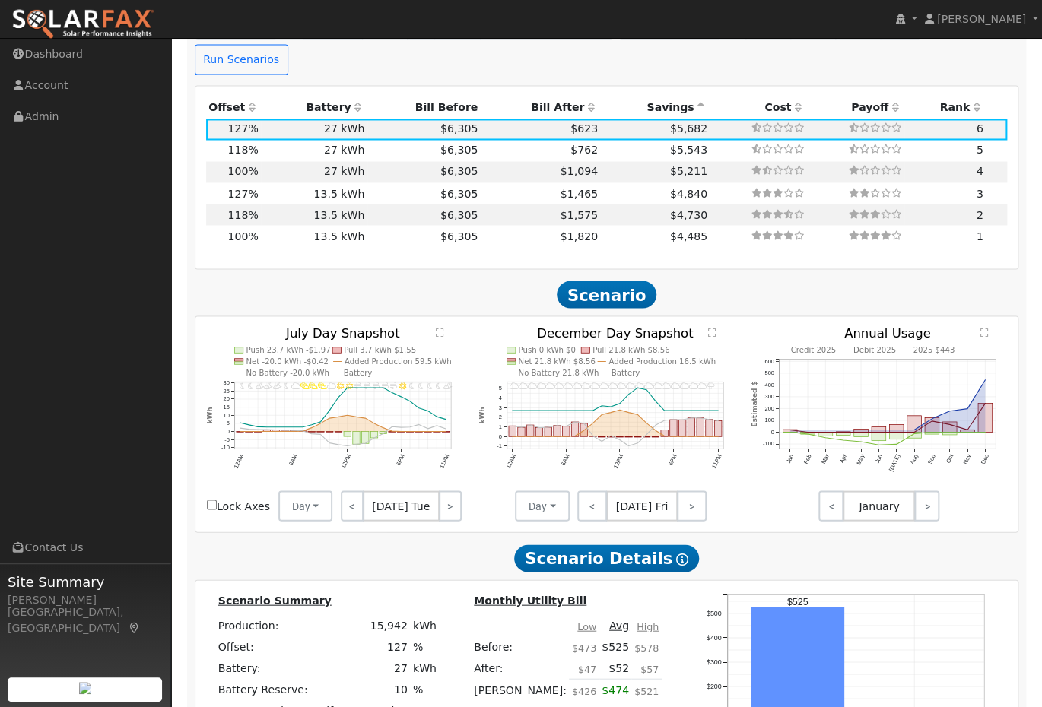
click at [440, 327] on text "" at bounding box center [440, 332] width 8 height 10
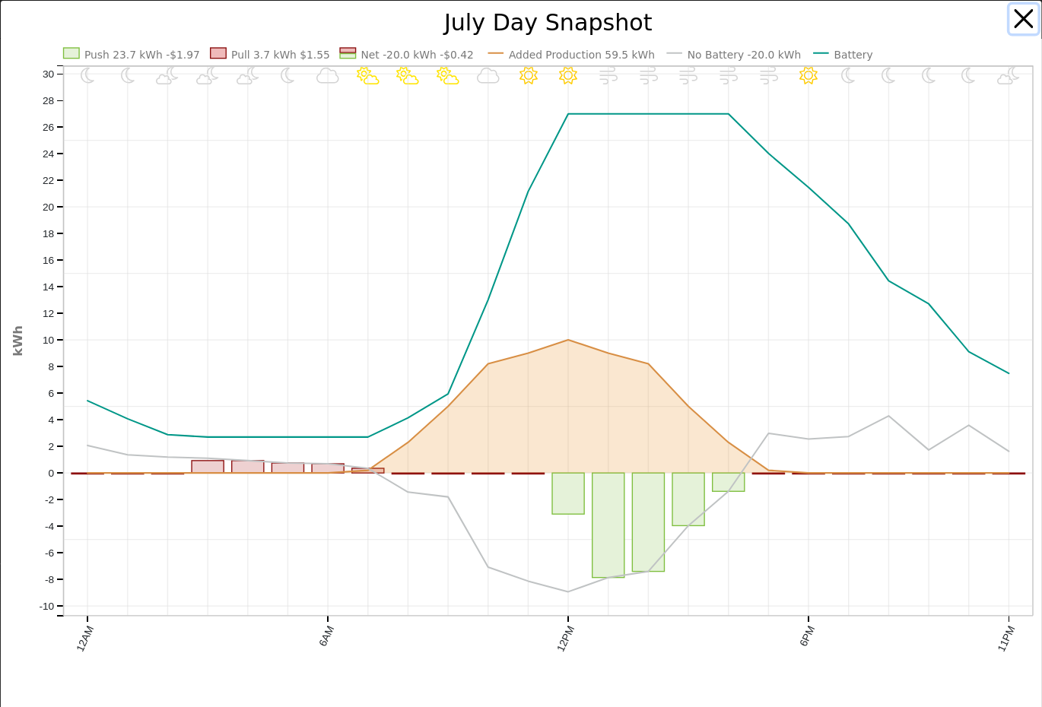
click at [1019, 15] on button "button" at bounding box center [1024, 19] width 29 height 29
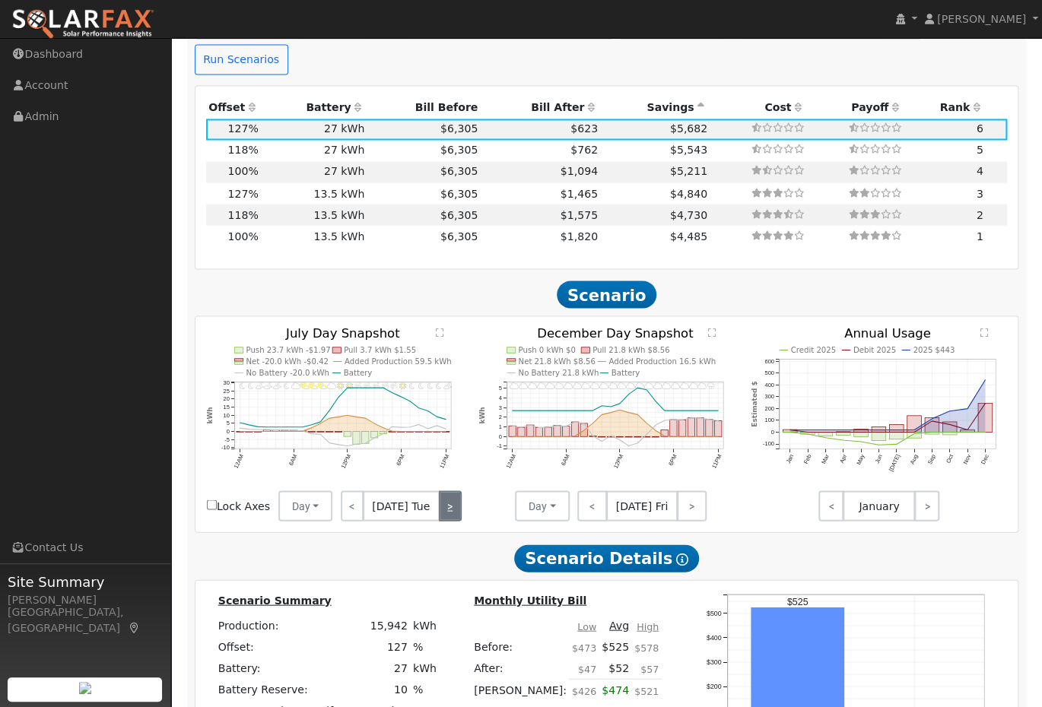
click at [442, 491] on link ">" at bounding box center [450, 506] width 23 height 30
click at [441, 491] on link ">" at bounding box center [451, 506] width 21 height 30
click at [441, 491] on link ">" at bounding box center [451, 506] width 22 height 30
click at [441, 491] on link ">" at bounding box center [448, 506] width 25 height 30
click at [441, 491] on link ">" at bounding box center [449, 506] width 23 height 30
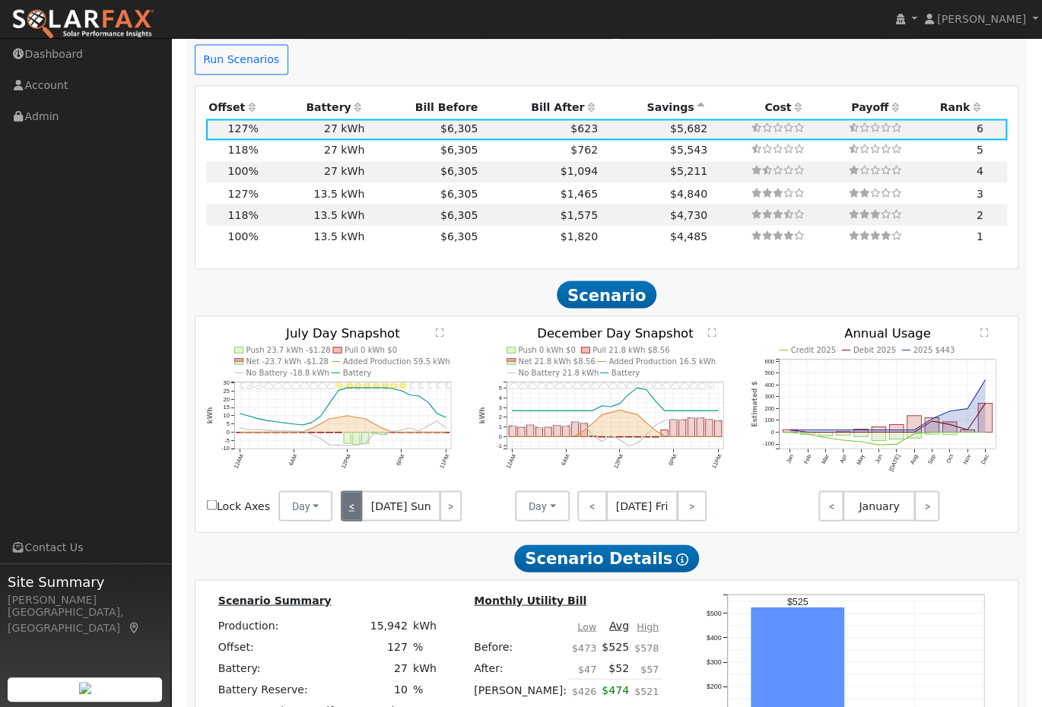
click at [351, 491] on link "<" at bounding box center [351, 506] width 21 height 30
click at [351, 491] on link "<" at bounding box center [352, 506] width 23 height 30
click at [351, 491] on link "<" at bounding box center [353, 506] width 25 height 30
click at [351, 491] on link "<" at bounding box center [351, 506] width 21 height 30
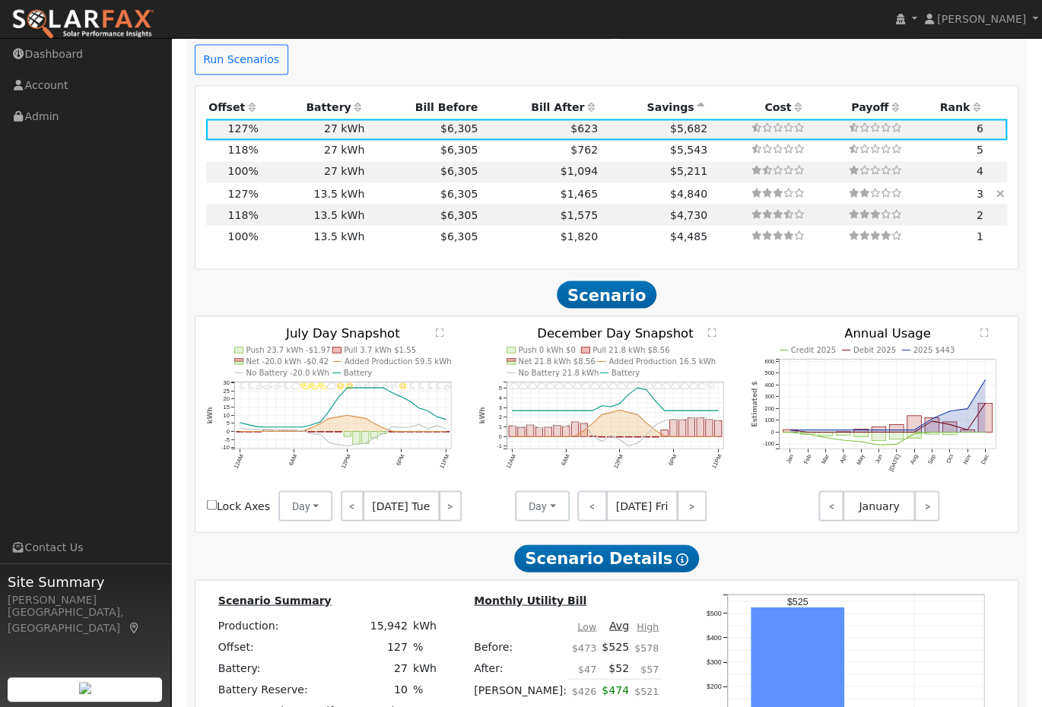
click at [526, 183] on td "$1,465" at bounding box center [541, 193] width 120 height 21
type input "$13,635"
type input "$13,975"
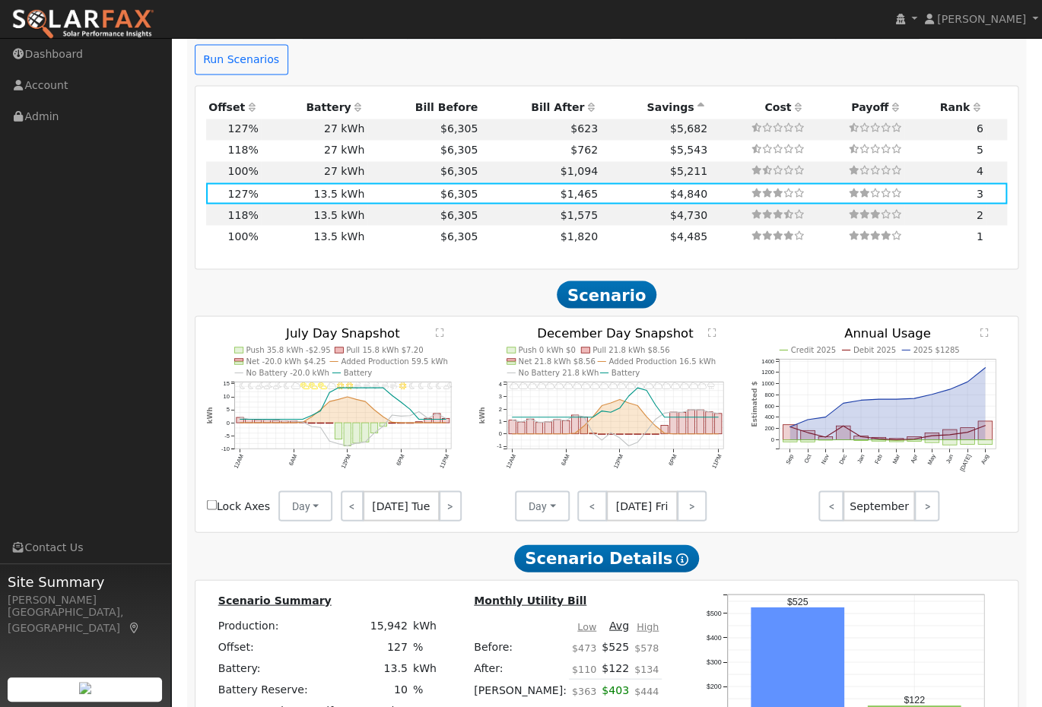
click at [440, 327] on text "" at bounding box center [440, 332] width 8 height 10
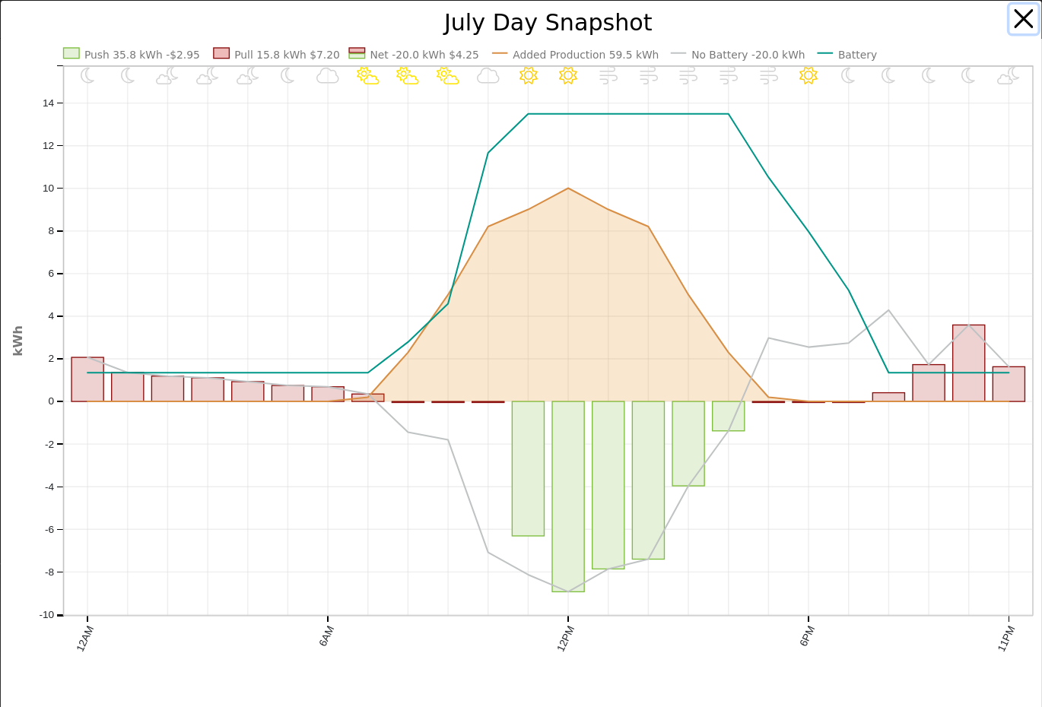
click at [1023, 9] on button "button" at bounding box center [1024, 19] width 29 height 29
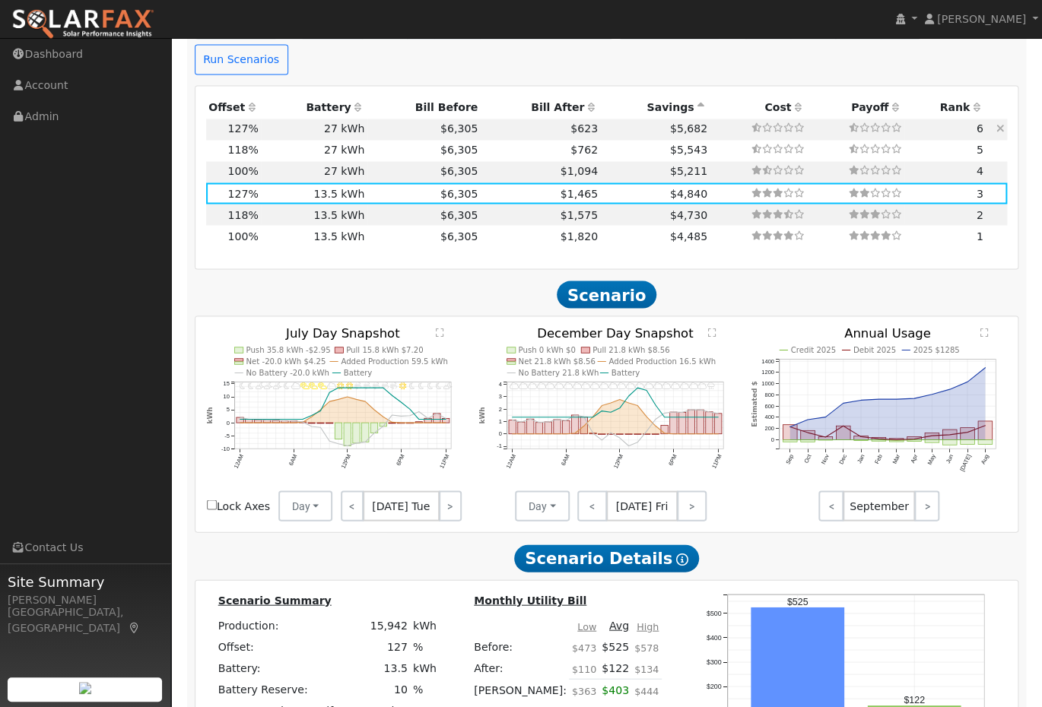
click at [383, 119] on td "$6,305" at bounding box center [423, 129] width 113 height 21
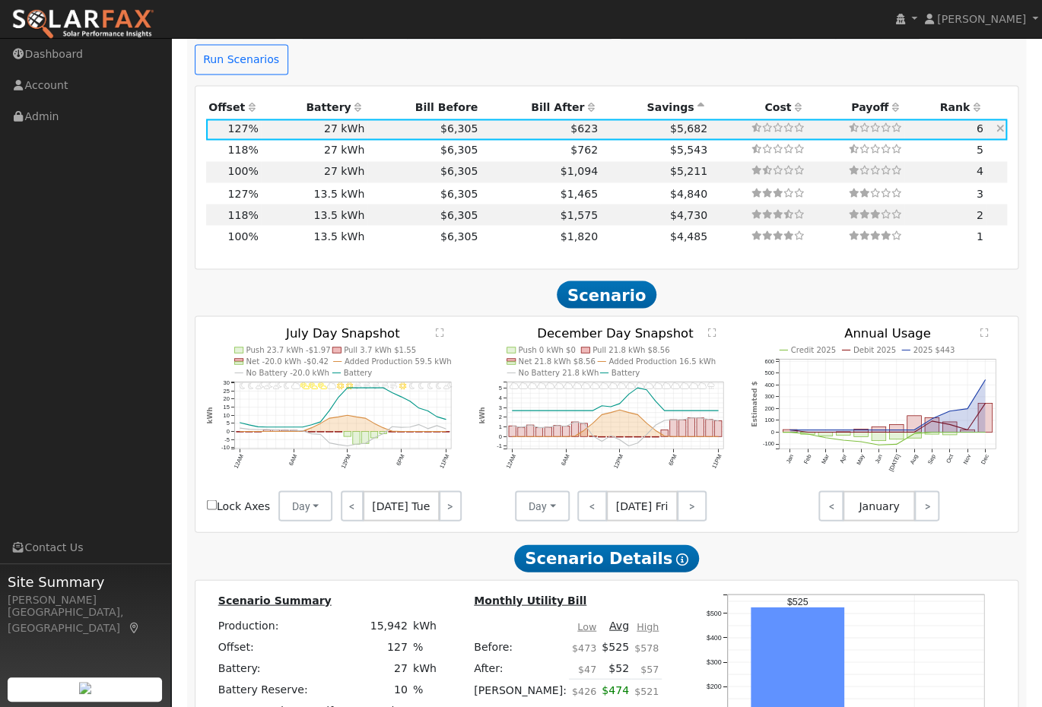
type input "$27,270"
type input "$18,065"
click at [711, 327] on text "" at bounding box center [712, 332] width 8 height 10
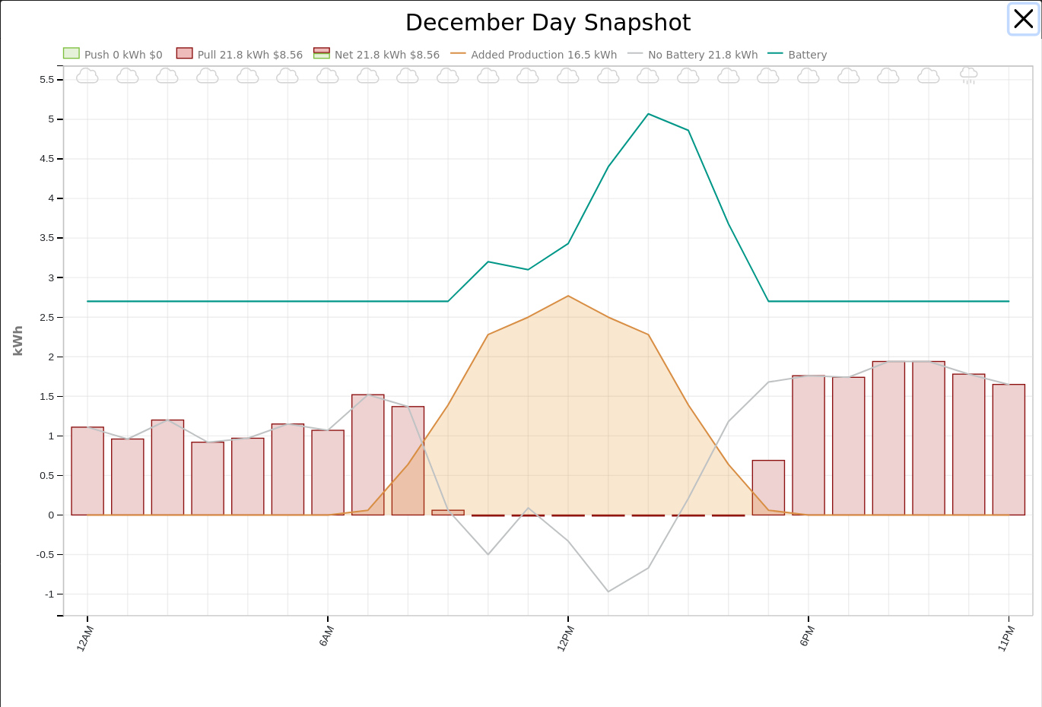
click at [1023, 24] on button "button" at bounding box center [1024, 19] width 29 height 29
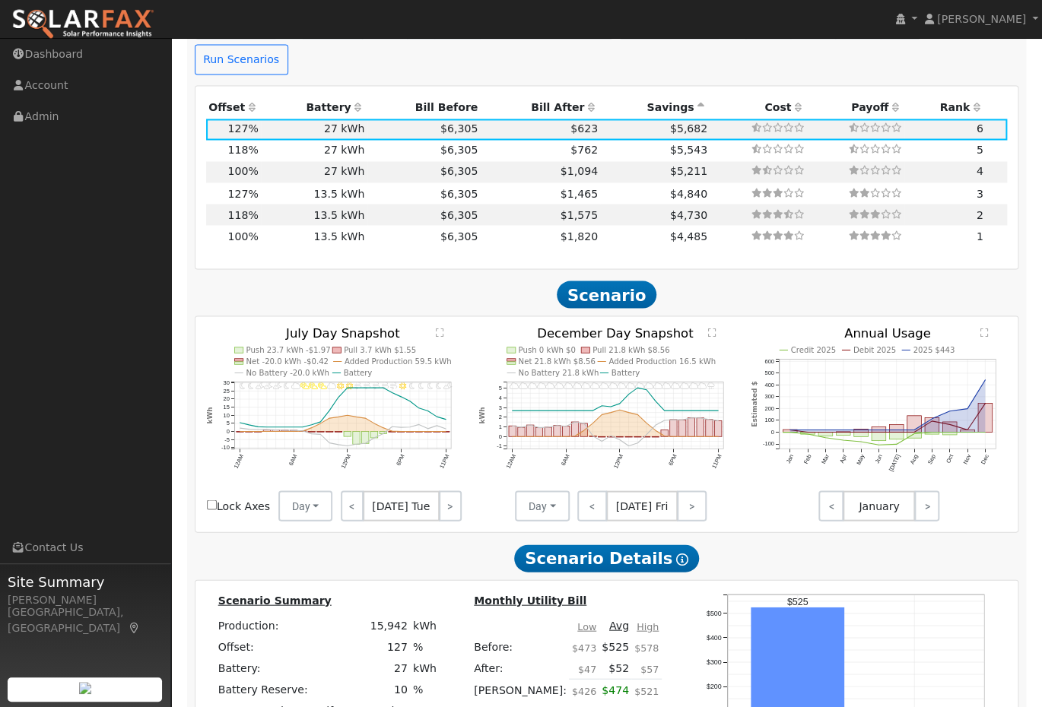
click at [708, 327] on text "" at bounding box center [712, 332] width 8 height 10
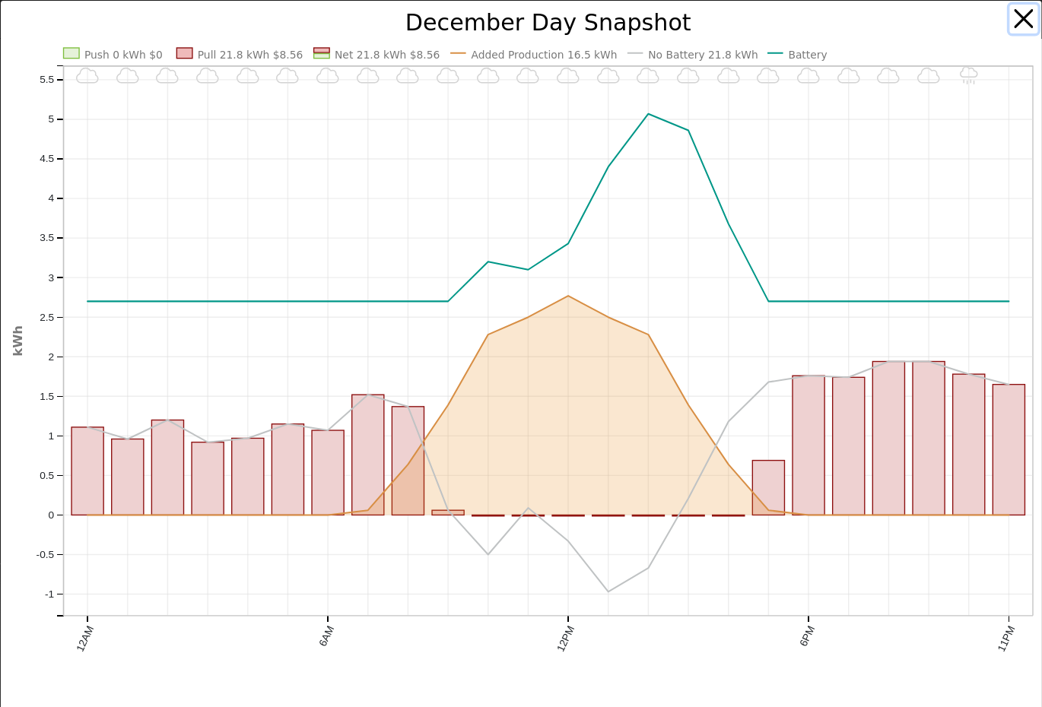
click at [1024, 17] on button "button" at bounding box center [1024, 19] width 29 height 29
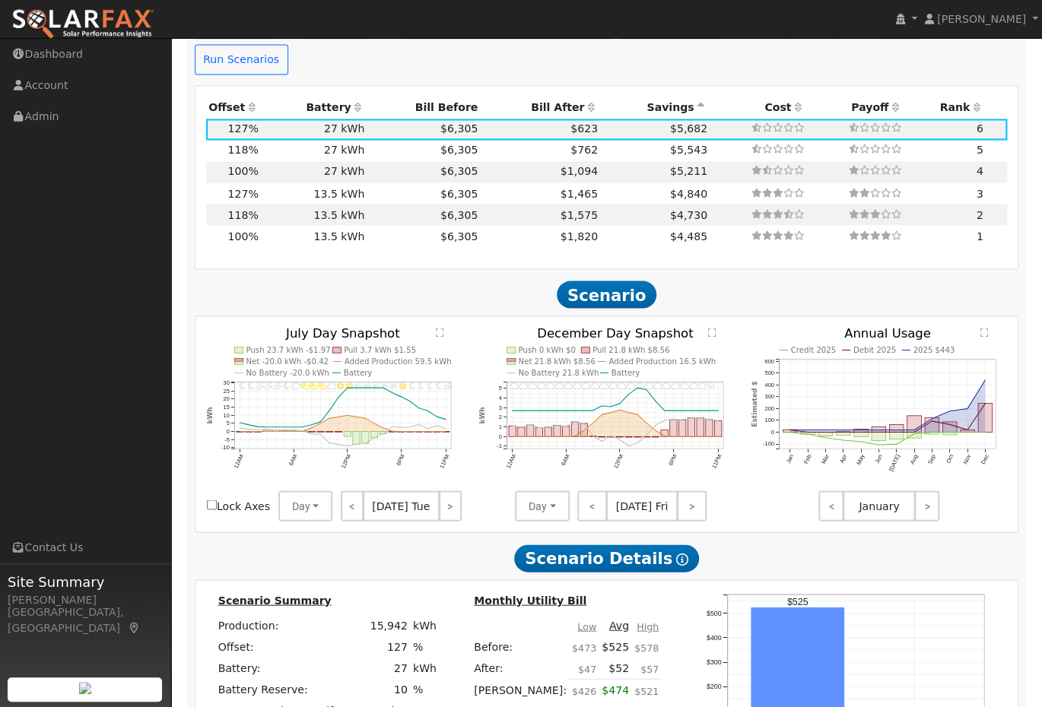
click at [987, 327] on text "" at bounding box center [985, 332] width 8 height 10
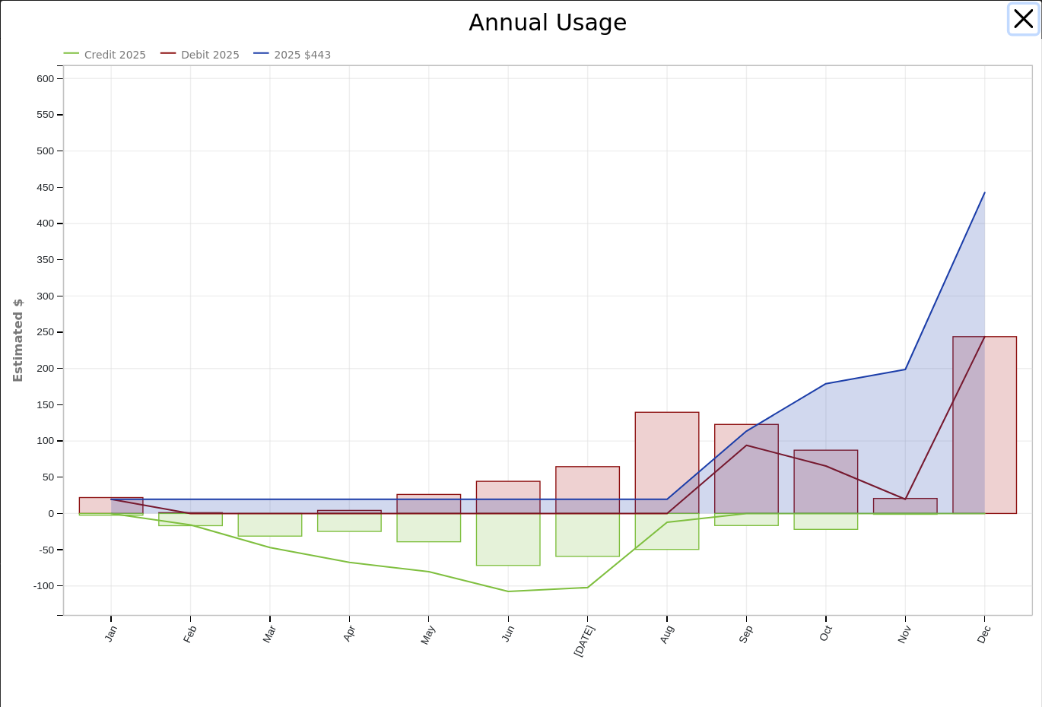
click at [1028, 24] on button "button" at bounding box center [1024, 19] width 29 height 29
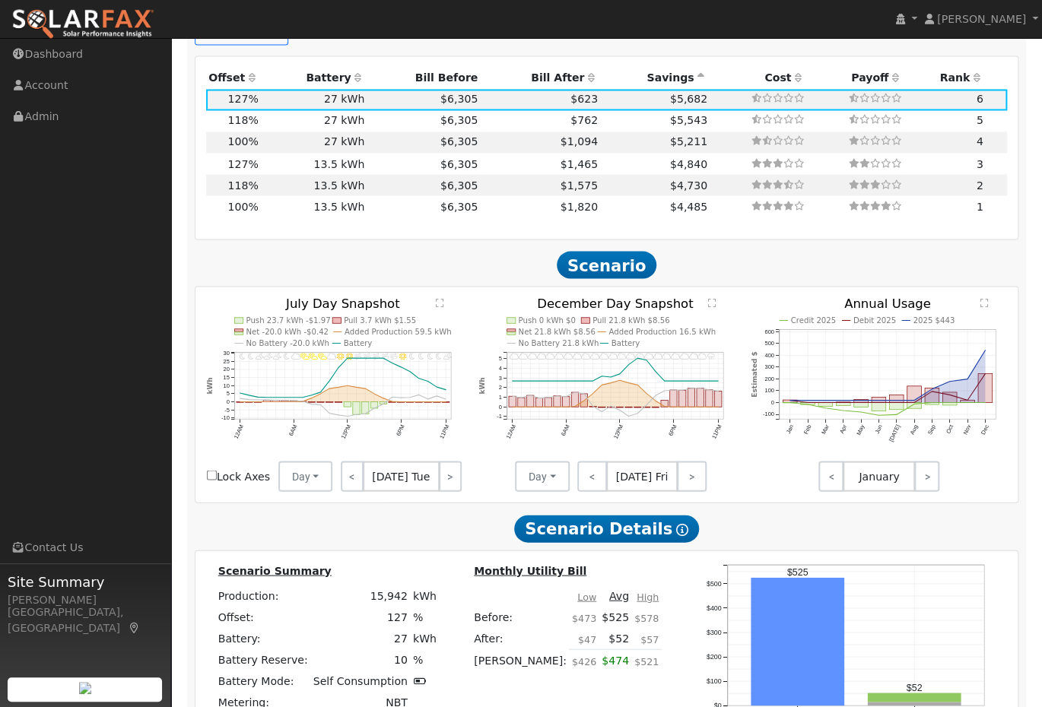
scroll to position [1156, 0]
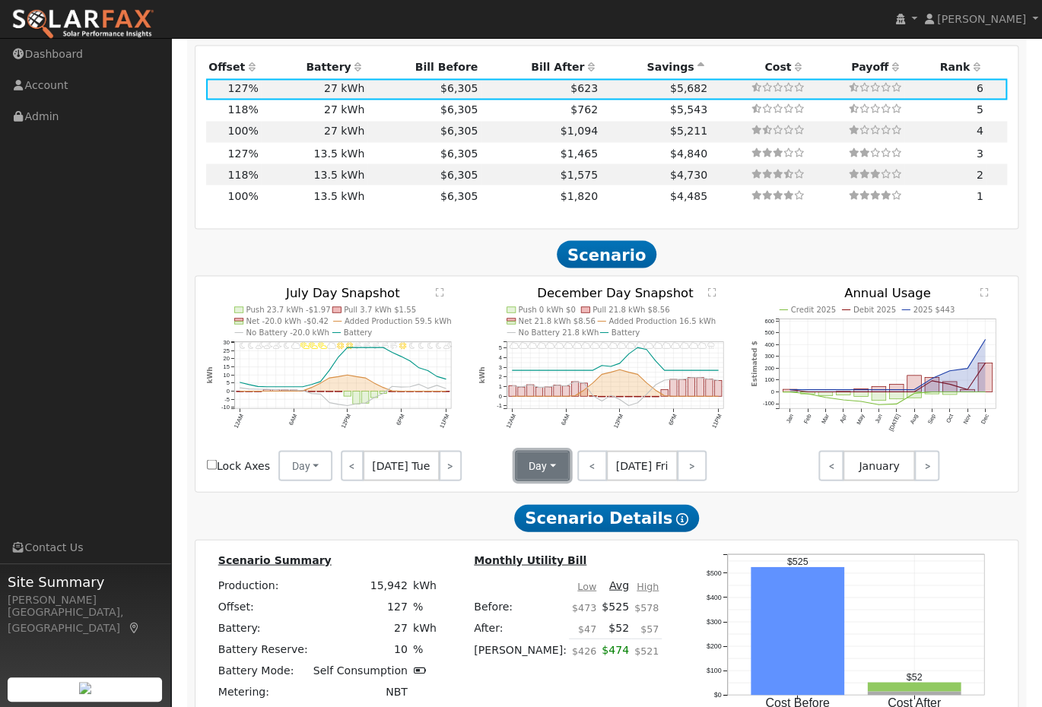
click at [559, 450] on button "Day" at bounding box center [542, 465] width 55 height 30
click at [565, 510] on link "Month Average" at bounding box center [568, 520] width 106 height 21
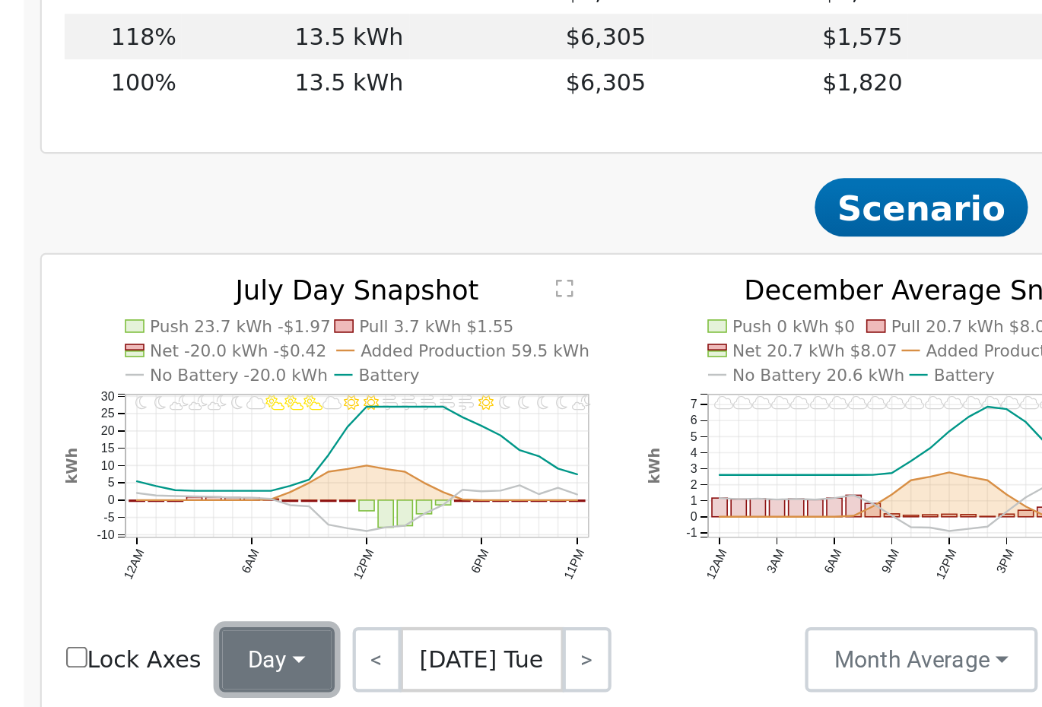
click at [314, 450] on button "Day" at bounding box center [305, 465] width 55 height 30
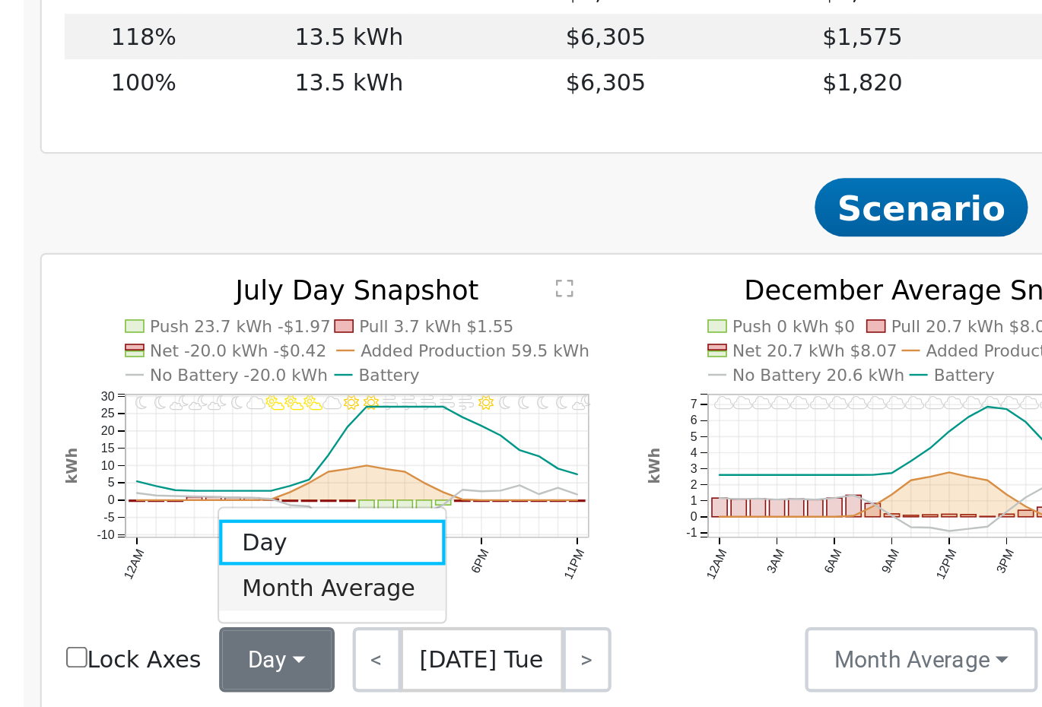
click at [314, 421] on link "Month Average" at bounding box center [331, 431] width 106 height 21
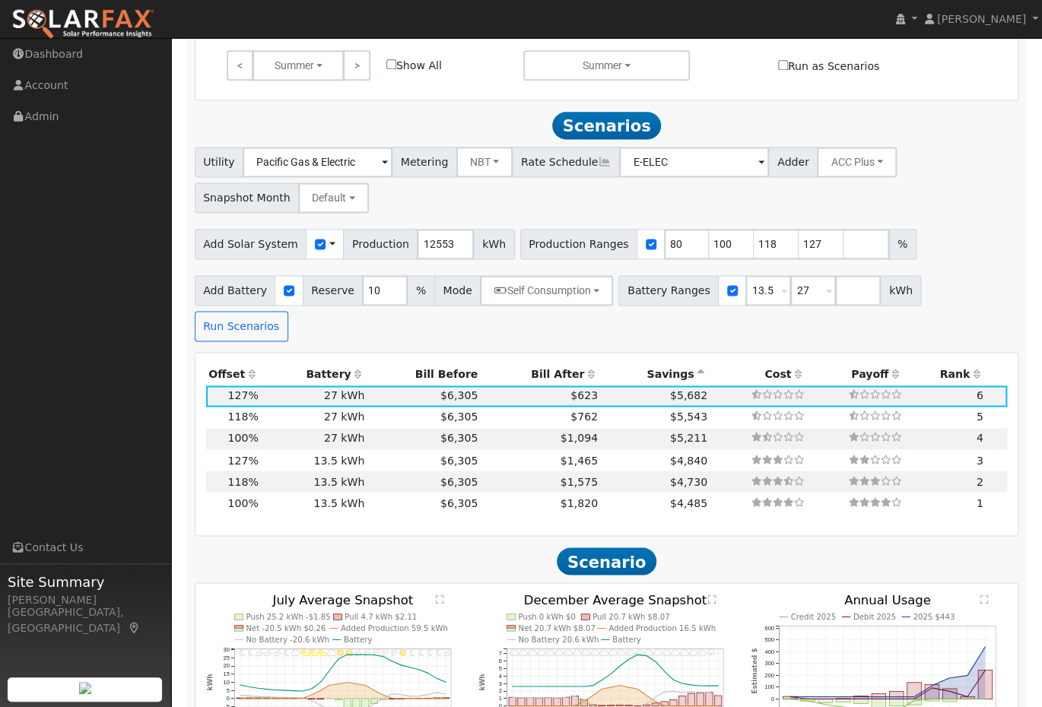
scroll to position [829, 0]
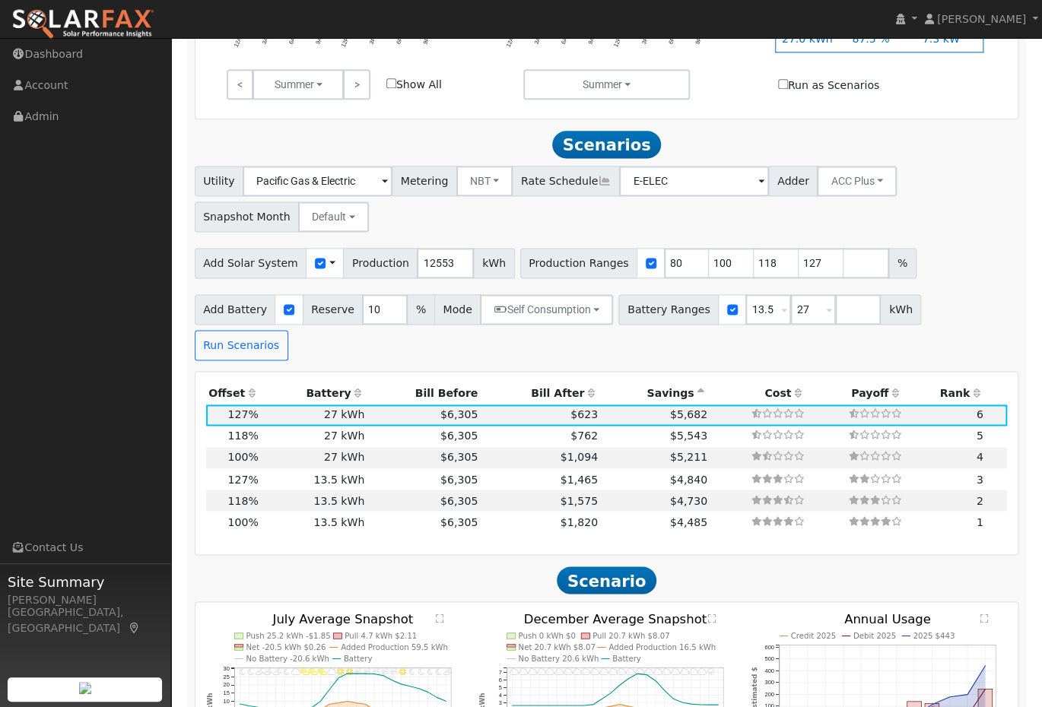
click at [598, 186] on icon at bounding box center [605, 181] width 14 height 11
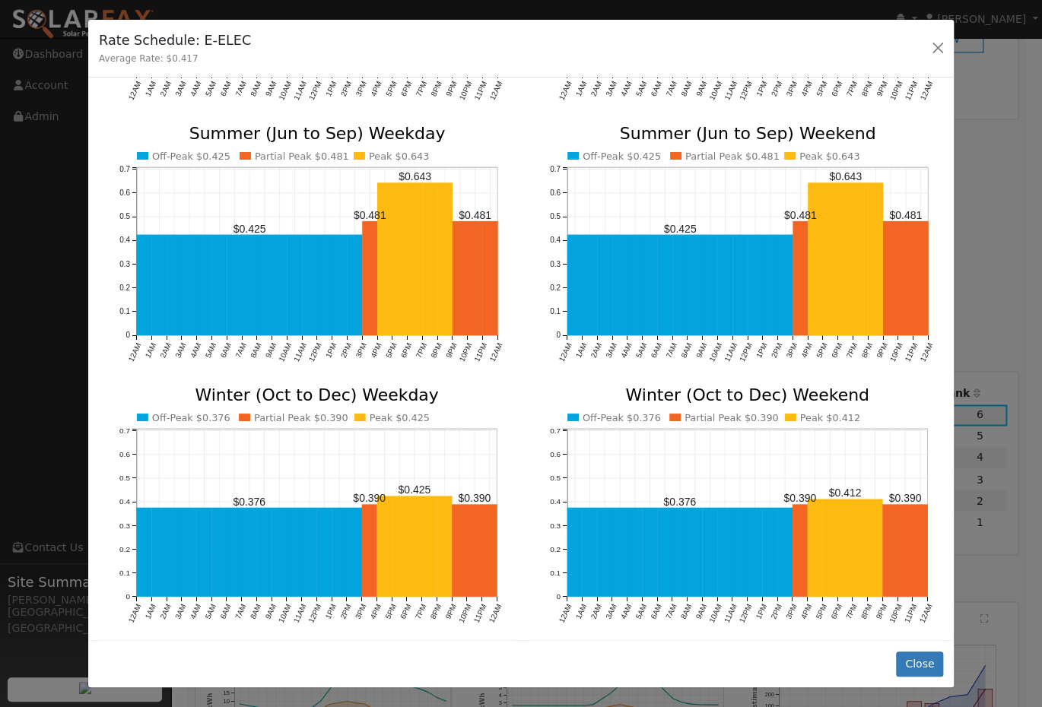
scroll to position [246, 0]
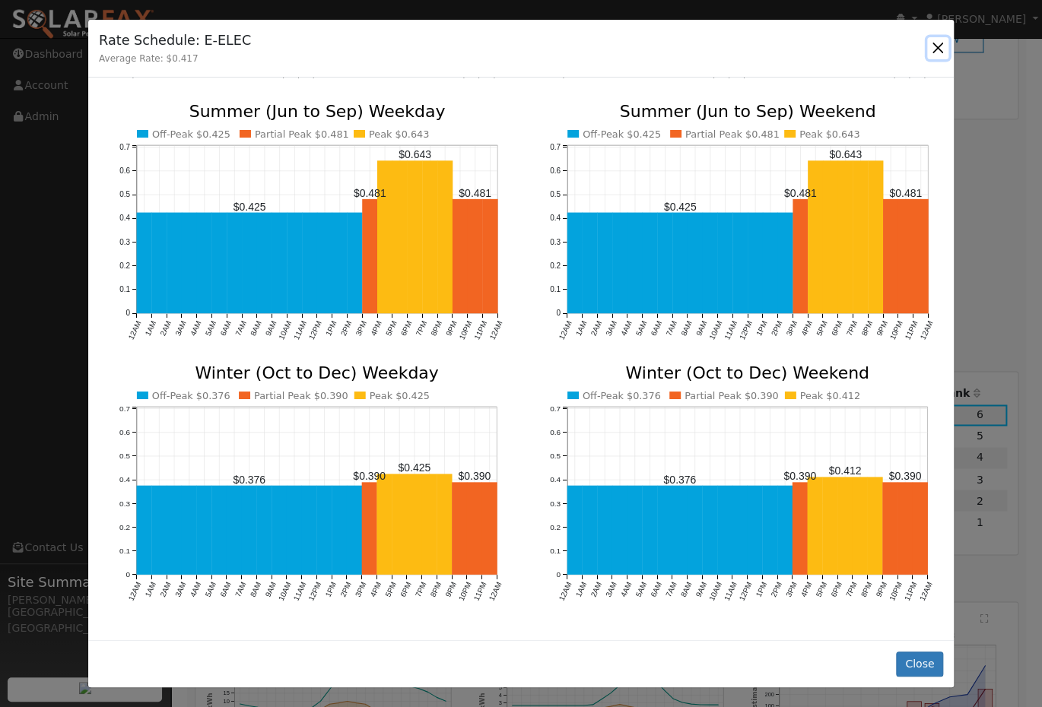
click at [937, 46] on button "button" at bounding box center [937, 47] width 21 height 21
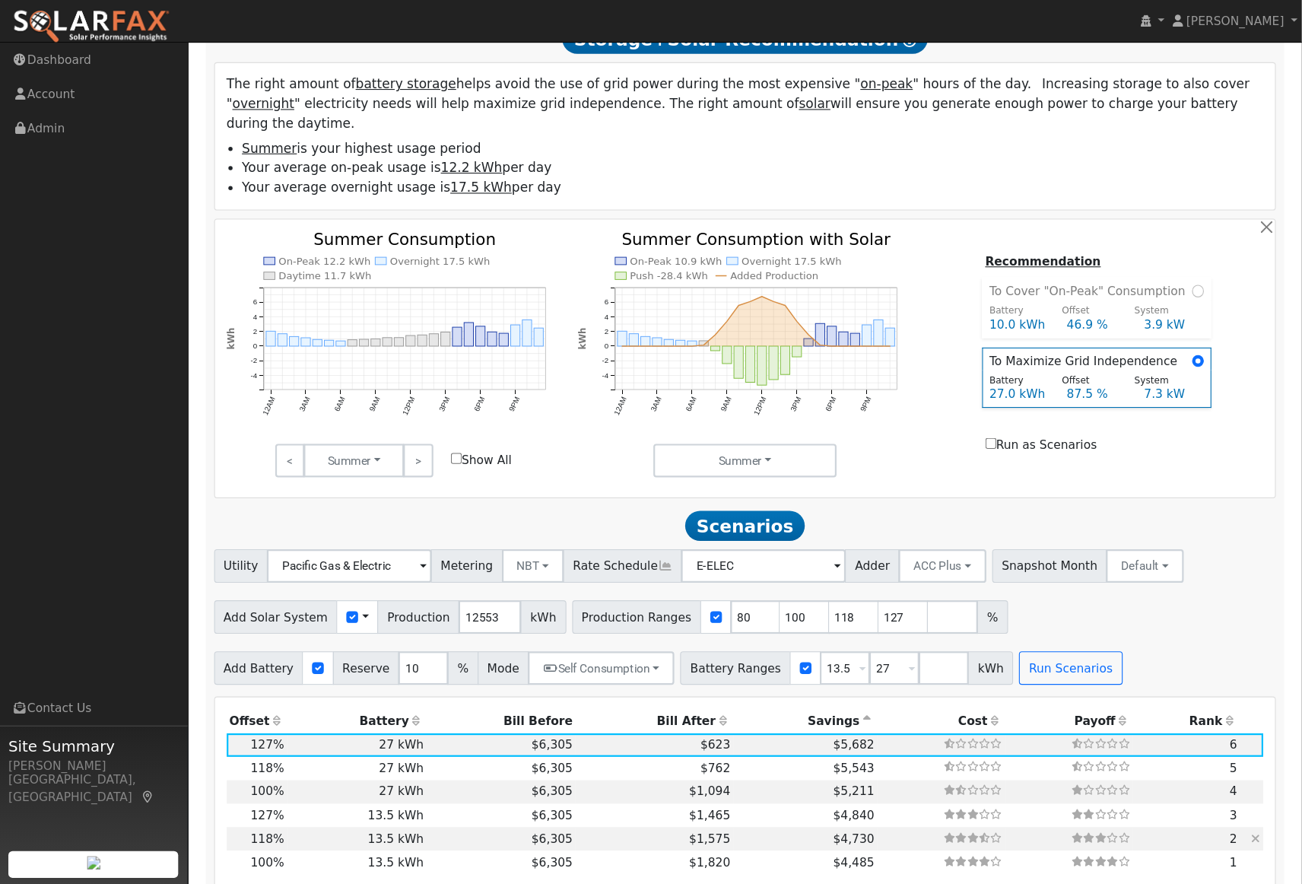
scroll to position [552, 0]
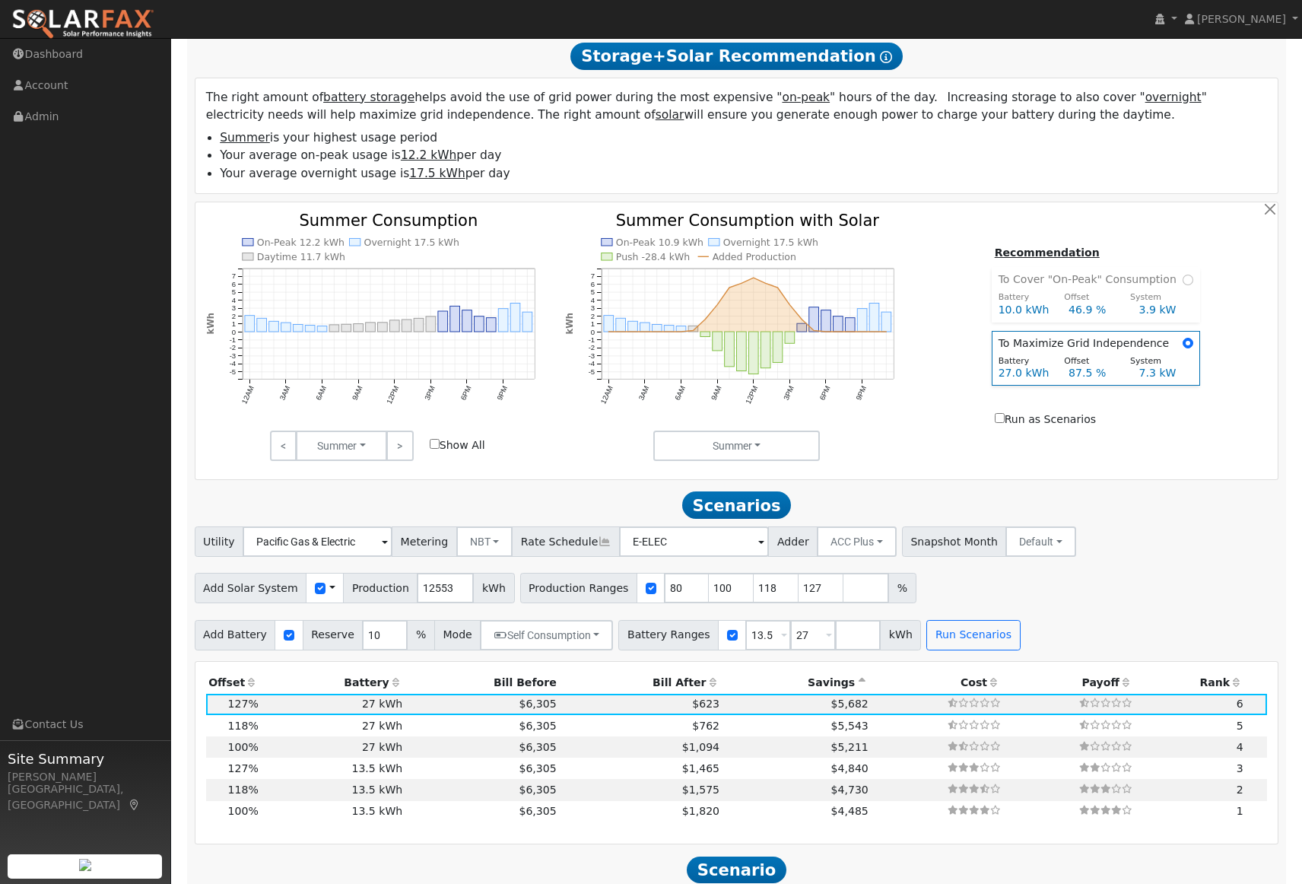
click at [598, 550] on link at bounding box center [605, 542] width 14 height 16
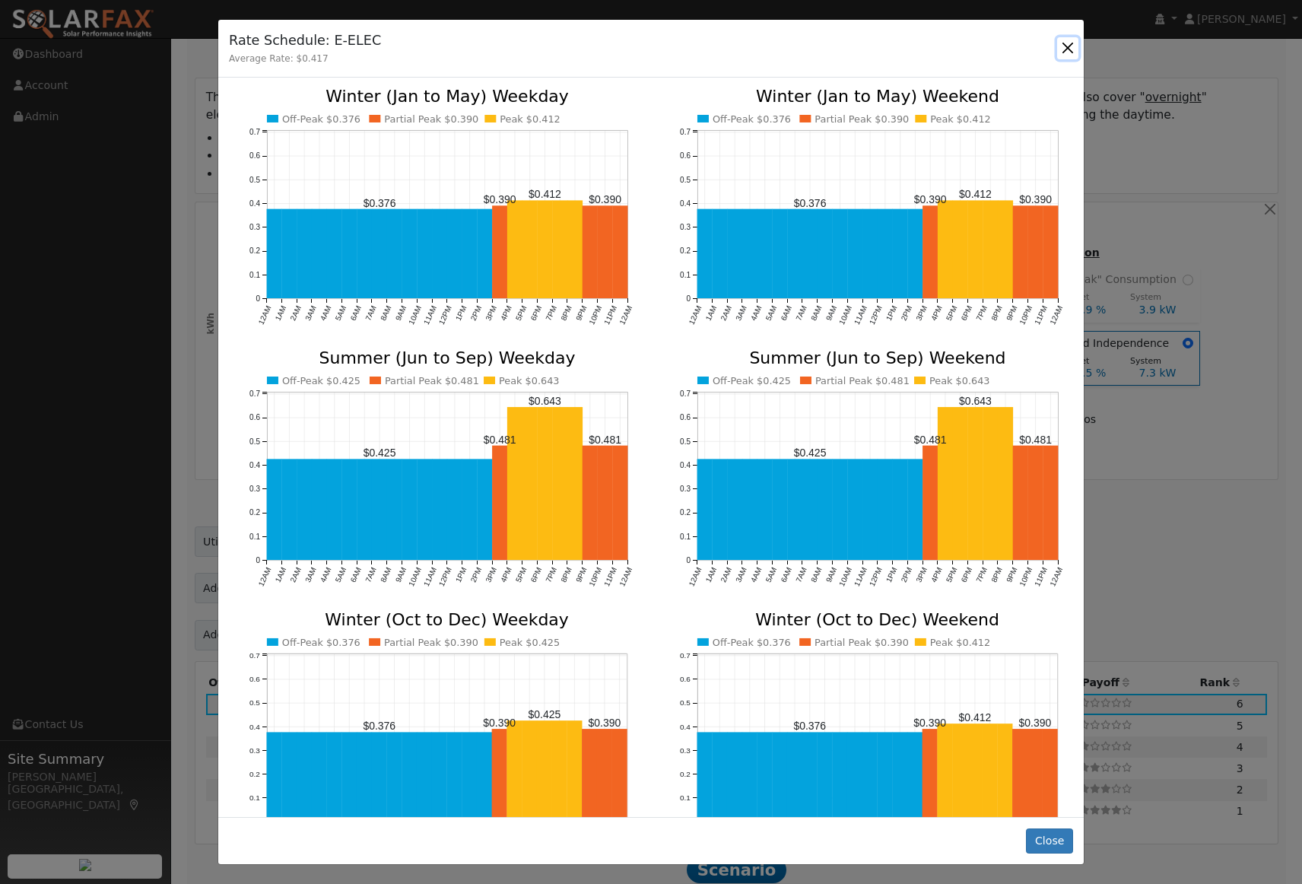
click at [1067, 49] on button "button" at bounding box center [1067, 47] width 21 height 21
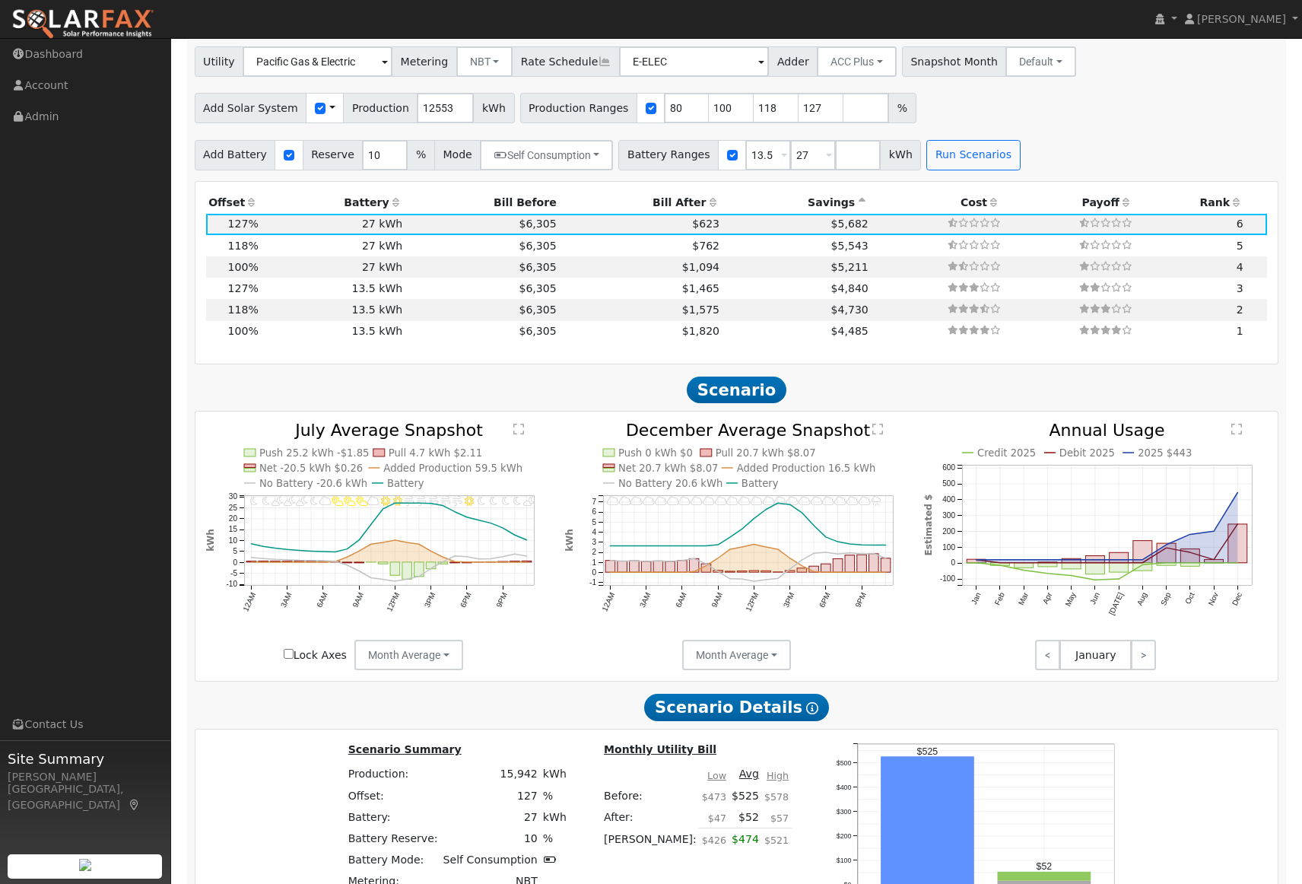
scroll to position [1025, 0]
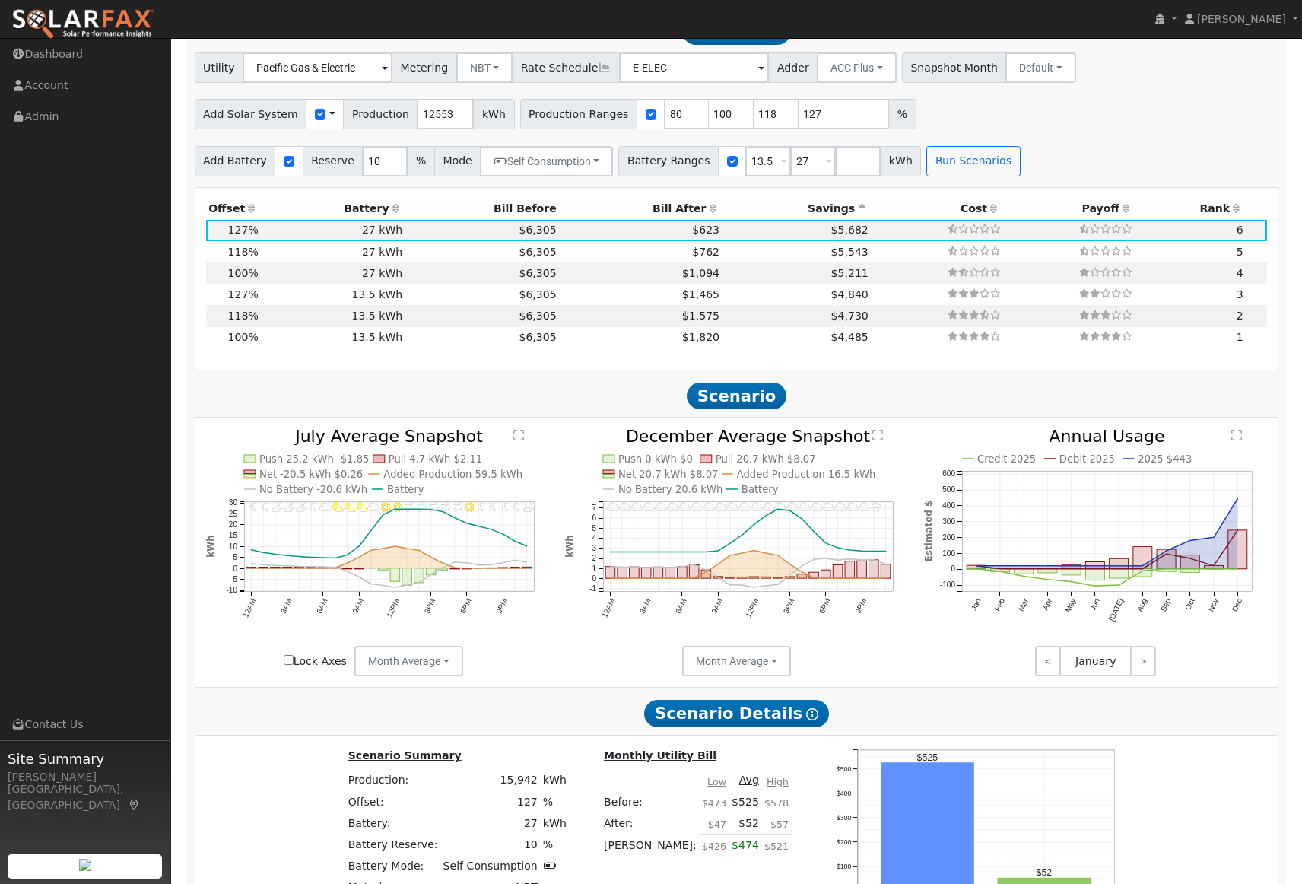
click at [252, 214] on icon at bounding box center [252, 208] width 14 height 11
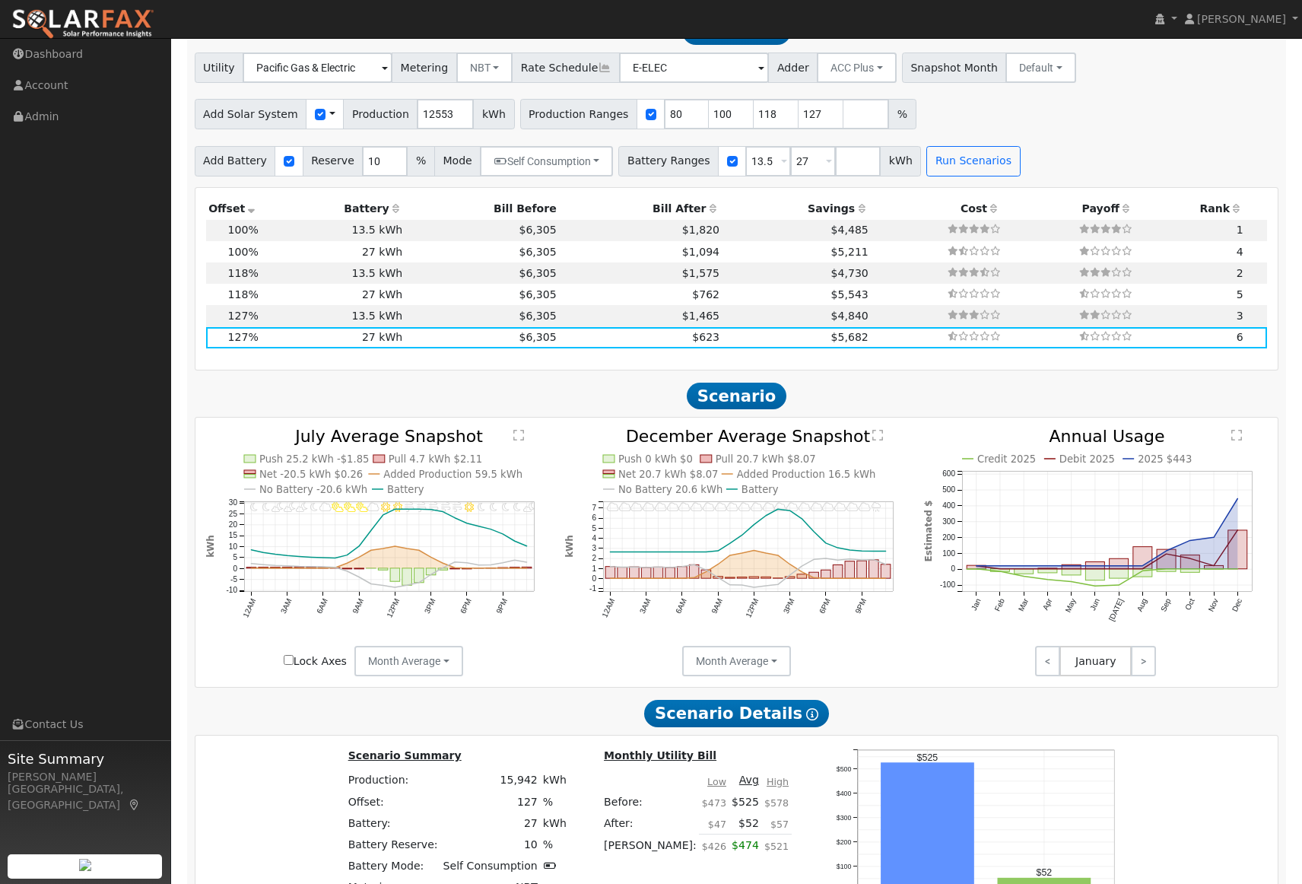
click at [252, 214] on icon at bounding box center [252, 208] width 14 height 11
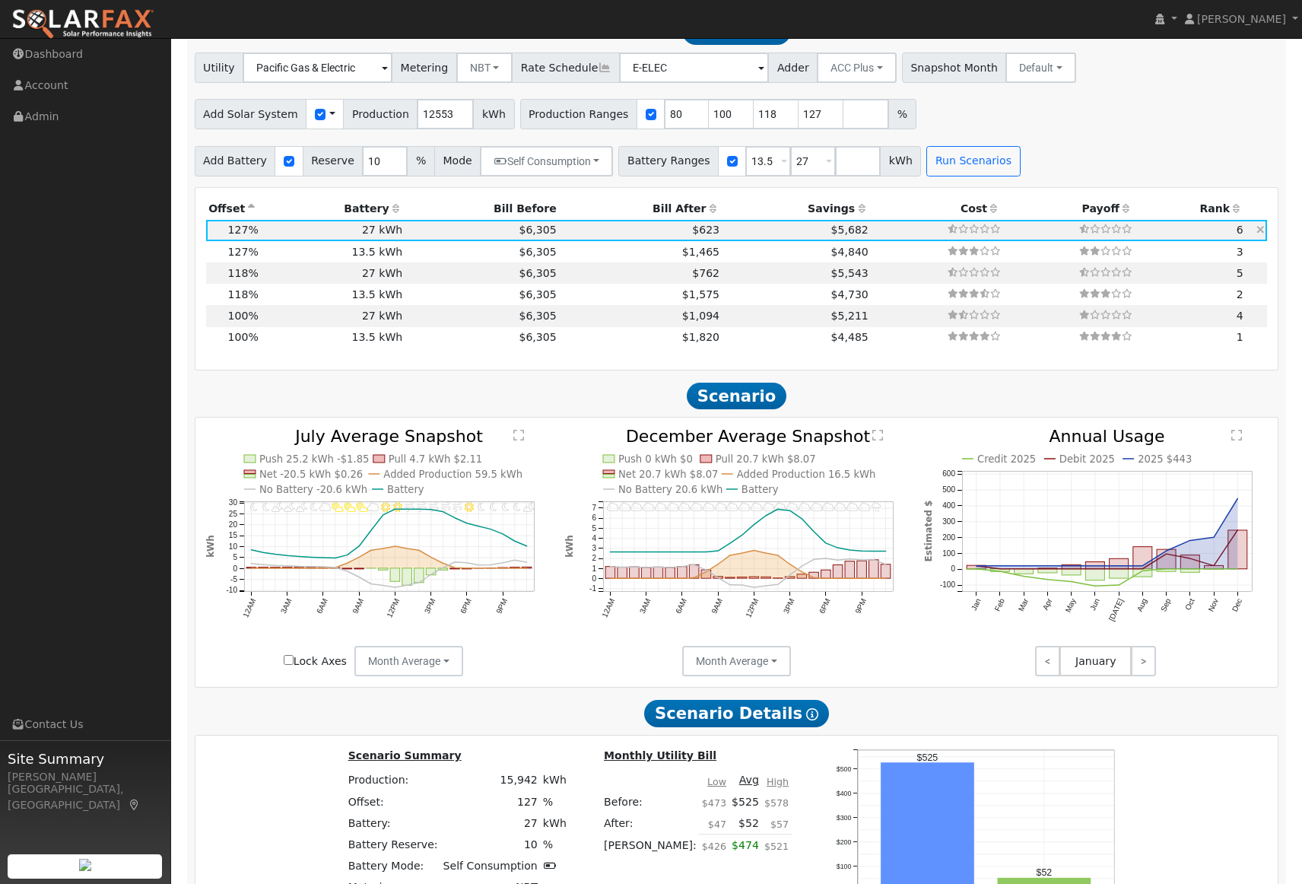
click at [723, 237] on td "$5,682" at bounding box center [797, 230] width 149 height 21
click at [446, 262] on td "$6,305" at bounding box center [482, 251] width 154 height 21
type input "$13,635"
type input "$13,975"
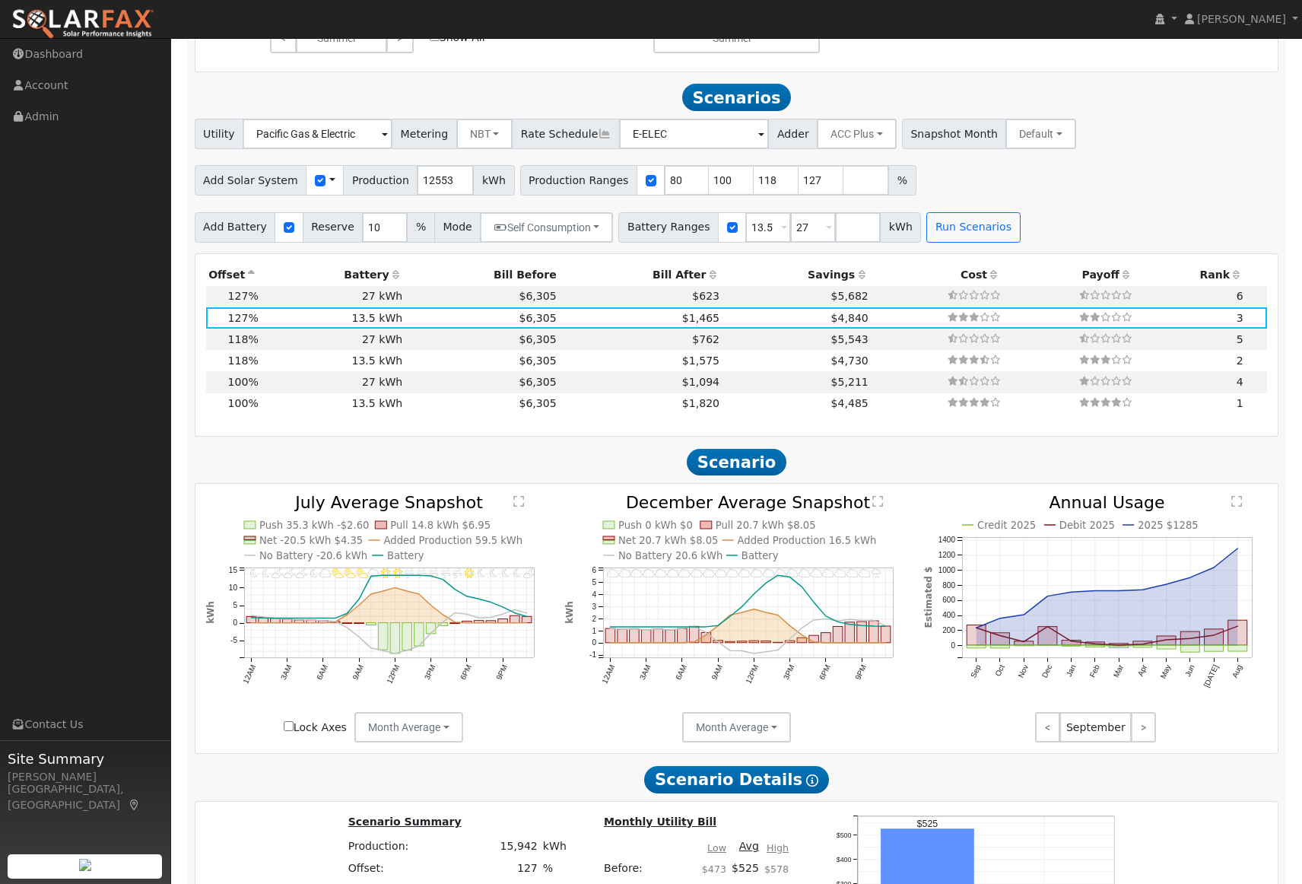
scroll to position [958, 0]
